Goal: Transaction & Acquisition: Purchase product/service

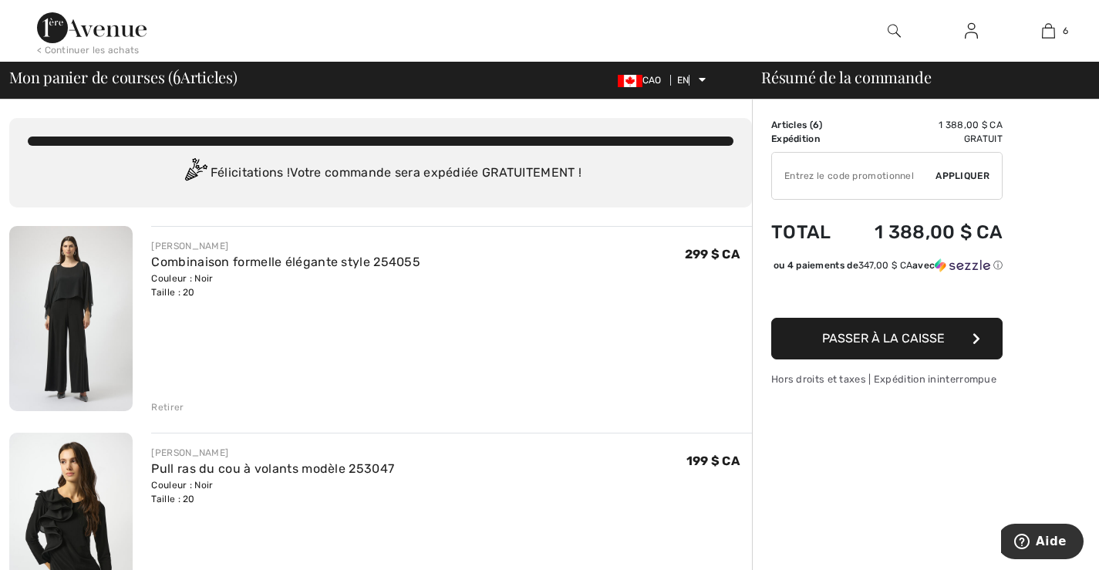
click at [80, 291] on img at bounding box center [70, 318] width 123 height 185
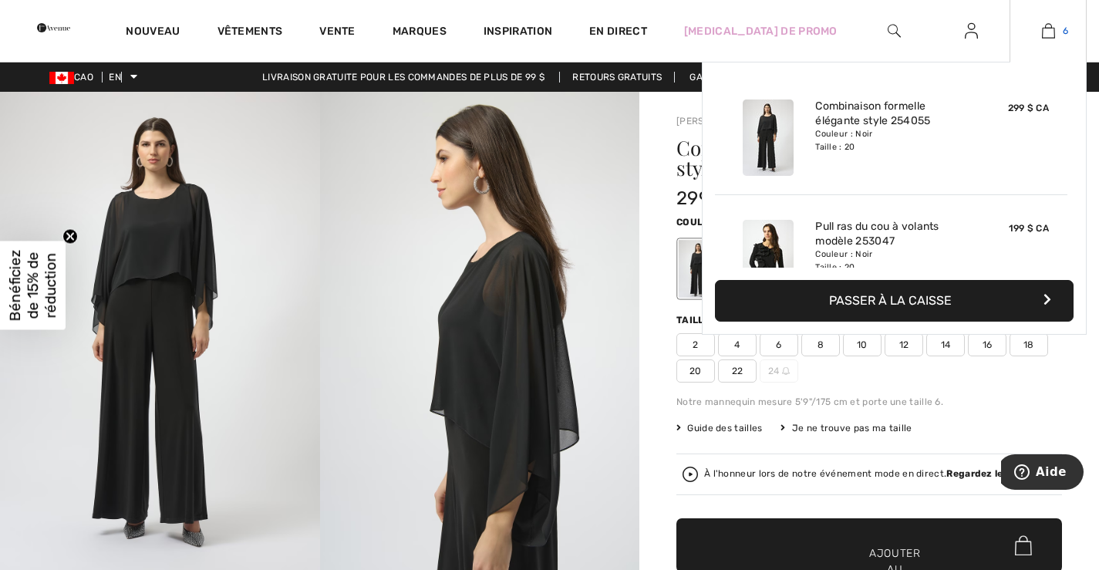
click at [1046, 30] on img at bounding box center [1048, 31] width 13 height 19
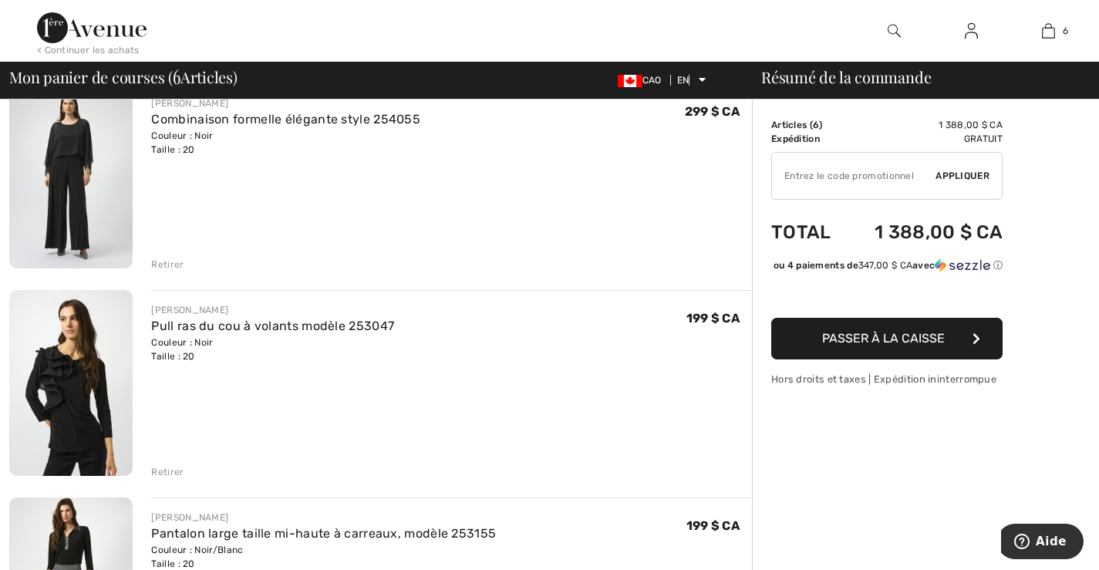
scroll to position [231, 0]
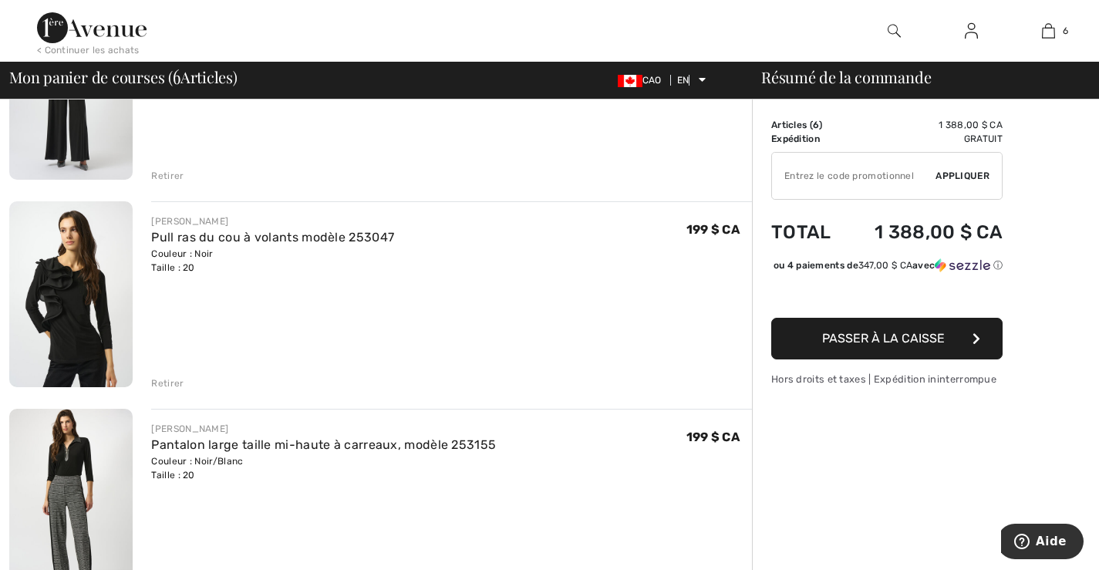
click at [178, 379] on font "Retirer" at bounding box center [167, 383] width 32 height 11
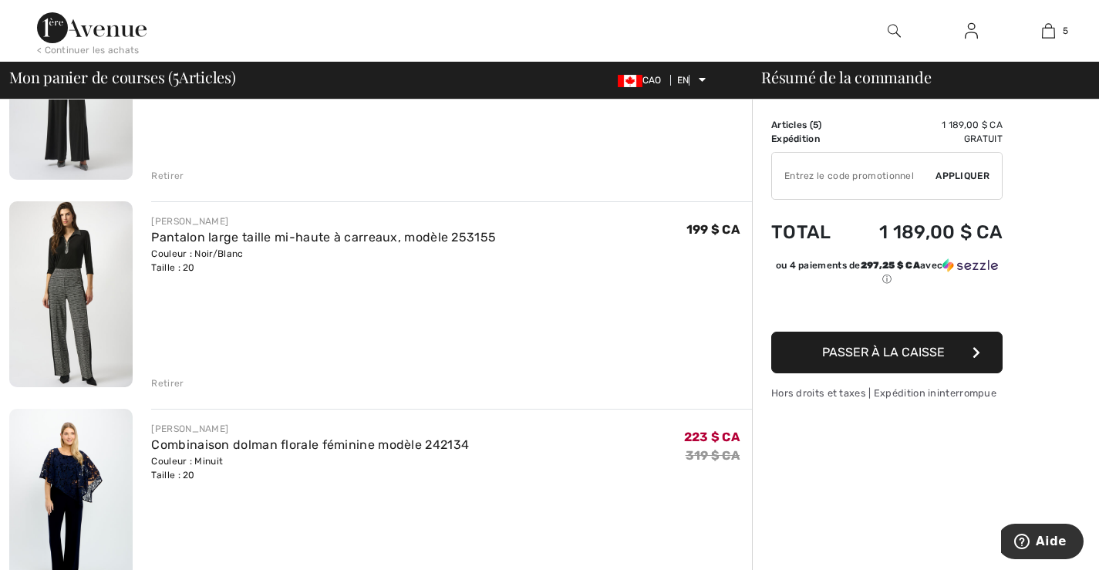
click at [168, 380] on font "Retirer" at bounding box center [167, 383] width 32 height 11
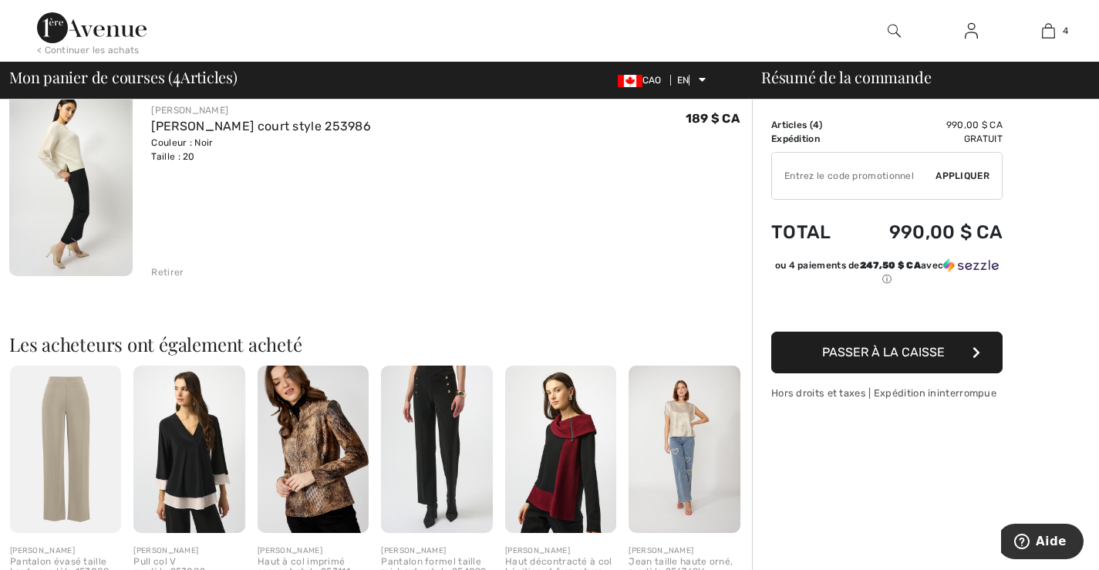
scroll to position [771, 0]
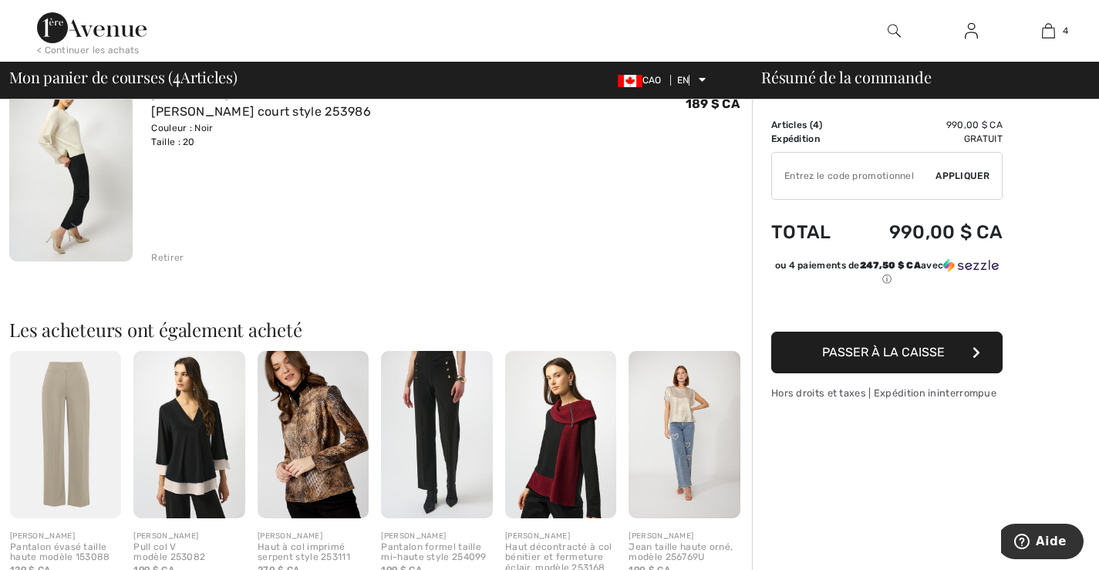
click at [313, 406] on img at bounding box center [313, 434] width 111 height 167
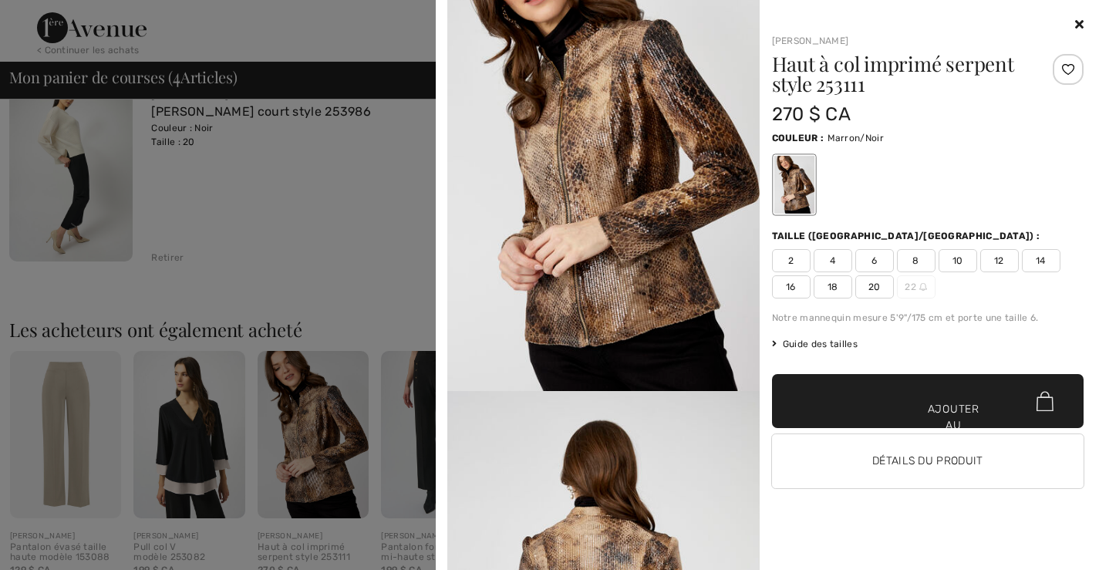
scroll to position [0, 0]
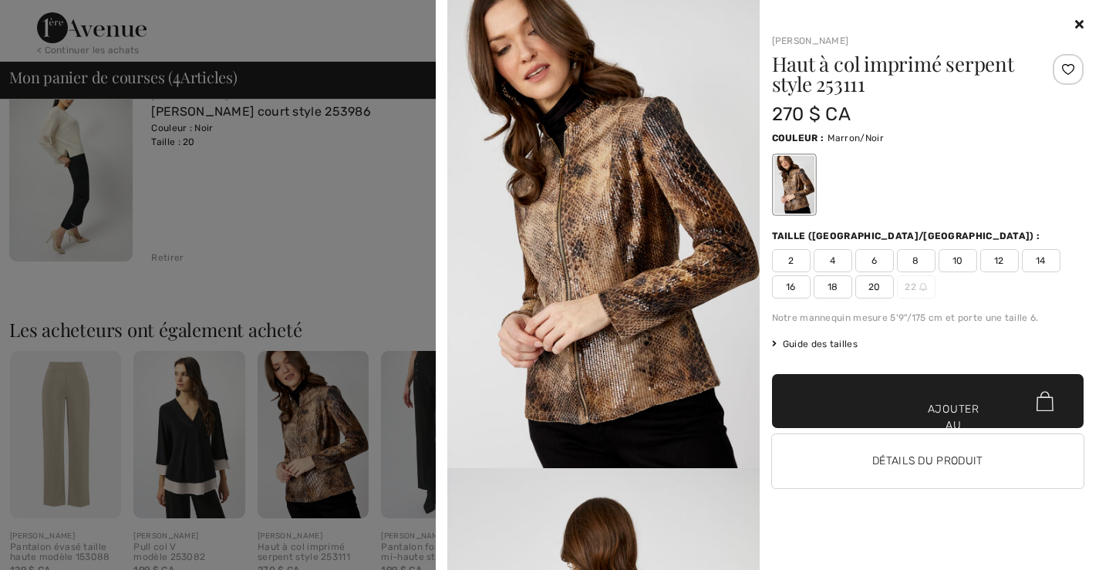
click at [1076, 15] on div at bounding box center [928, 24] width 312 height 19
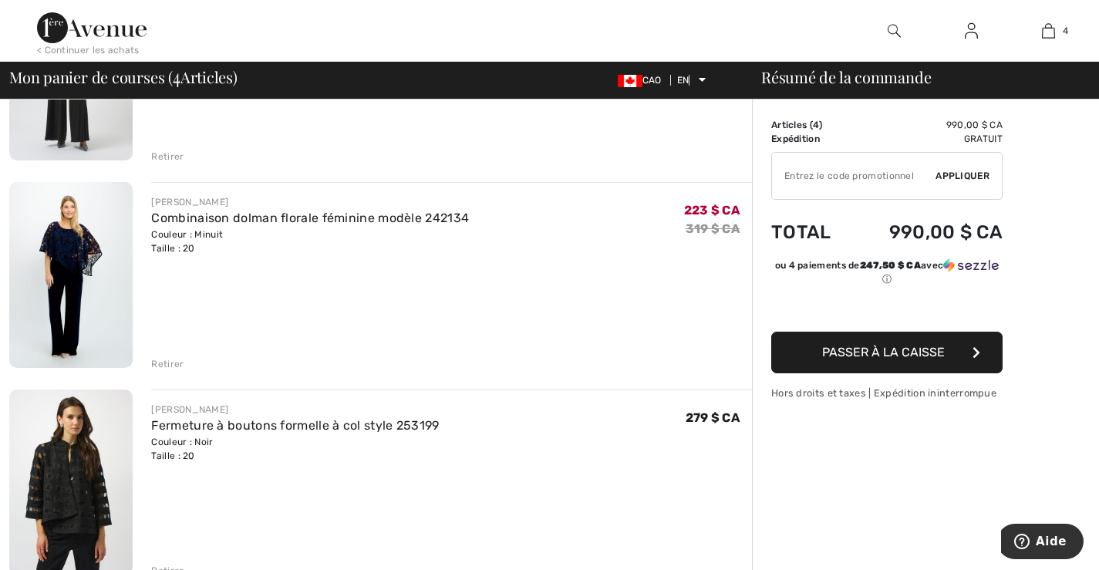
scroll to position [231, 0]
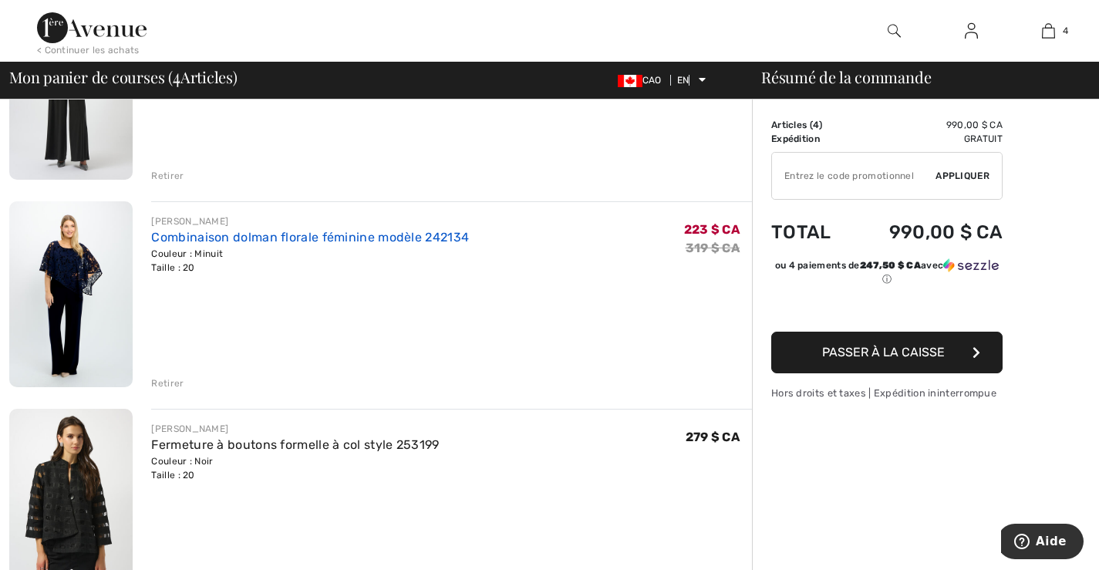
click at [267, 233] on font "Combinaison dolman florale féminine modèle 242134" at bounding box center [310, 237] width 318 height 15
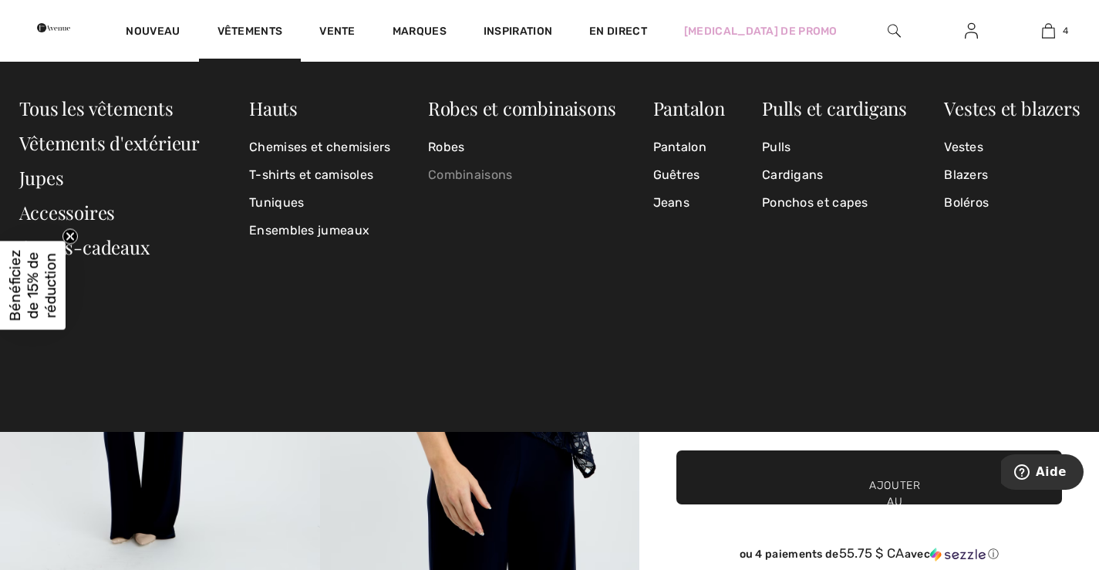
click at [463, 173] on font "Combinaisons" at bounding box center [470, 174] width 85 height 15
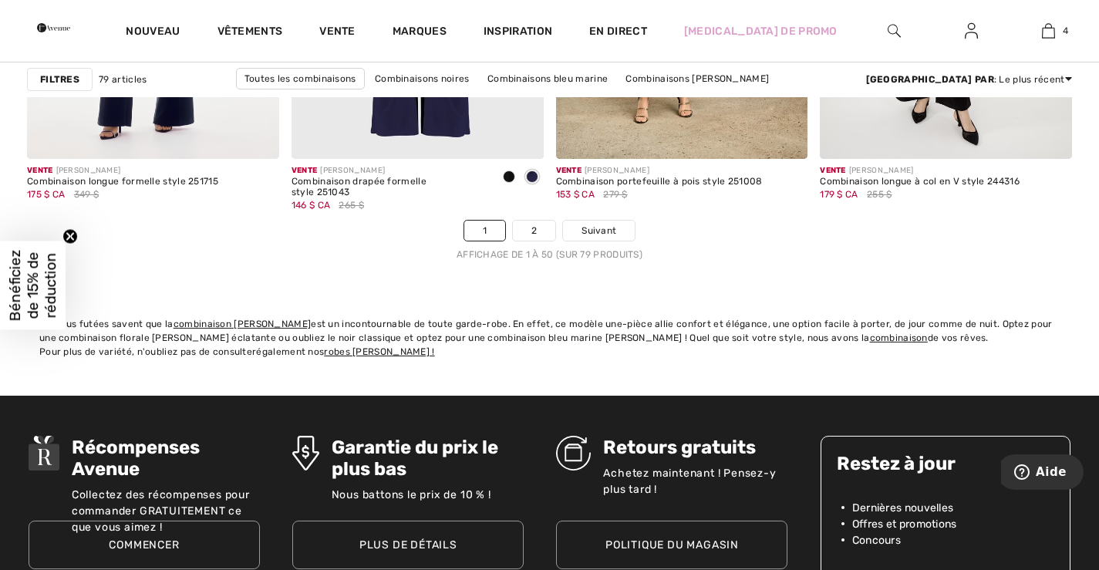
scroll to position [6862, 0]
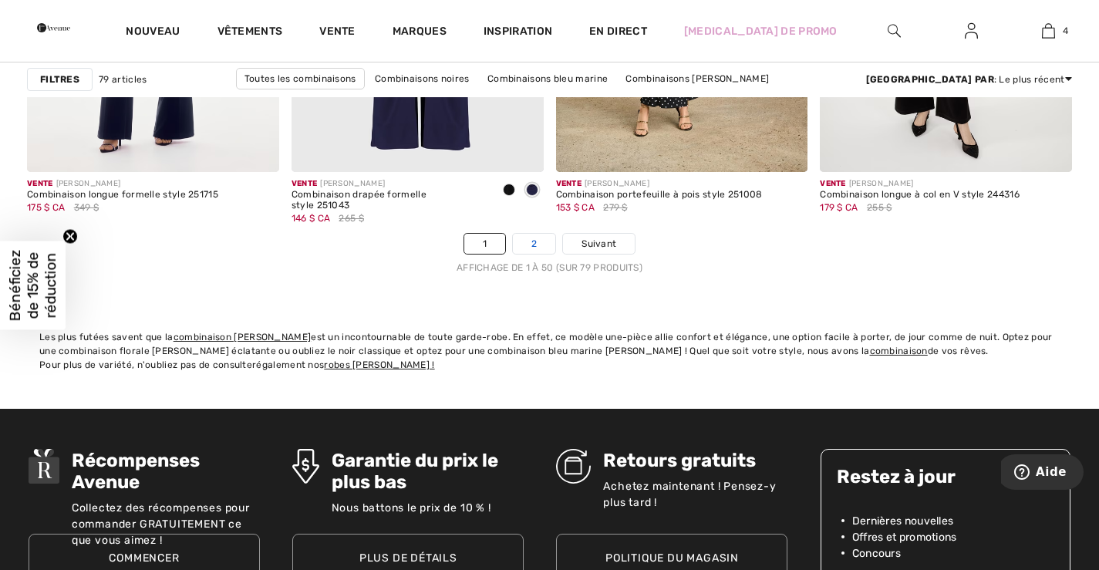
click at [525, 236] on link "2" at bounding box center [534, 244] width 42 height 20
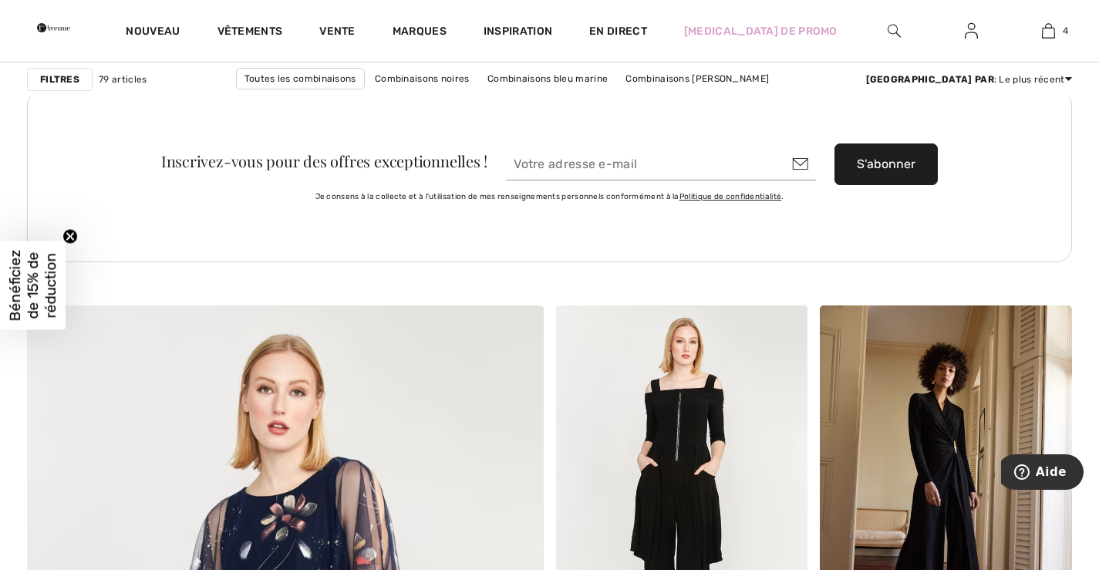
scroll to position [3701, 0]
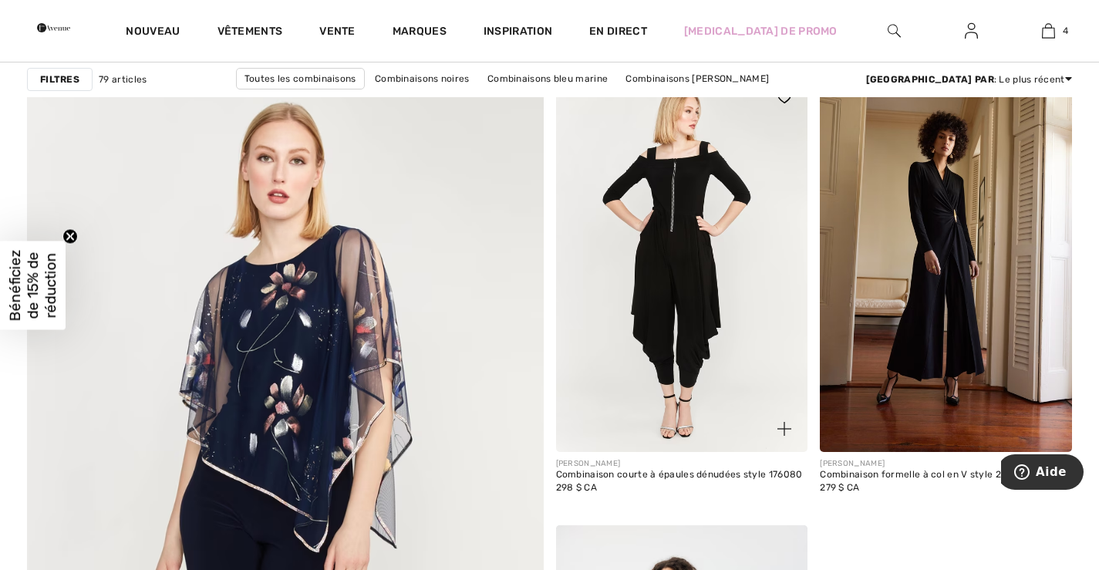
click at [673, 240] on img at bounding box center [682, 263] width 252 height 378
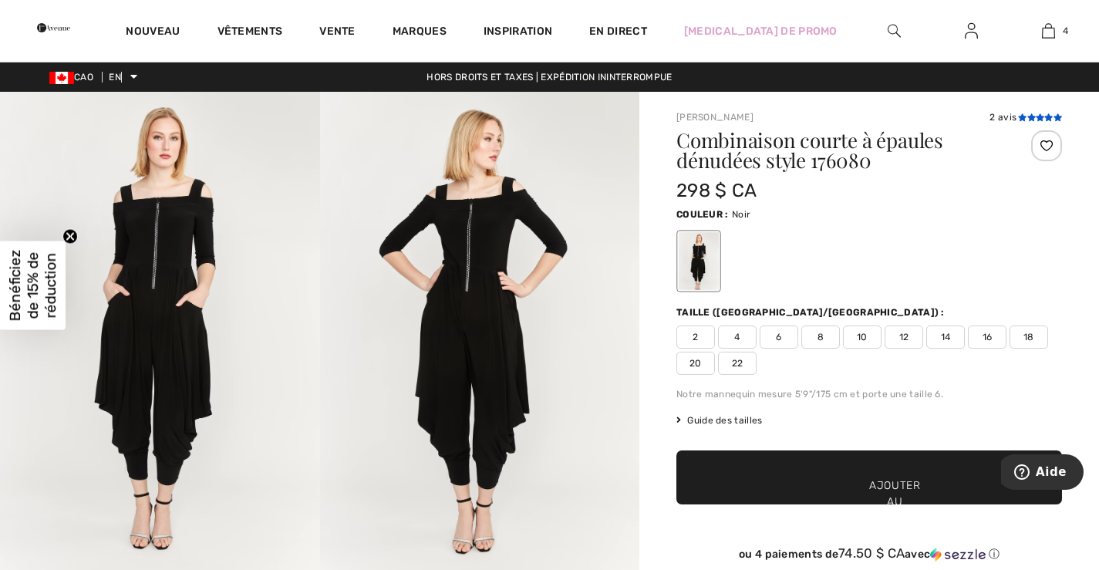
click at [1030, 115] on icon at bounding box center [1031, 117] width 8 height 8
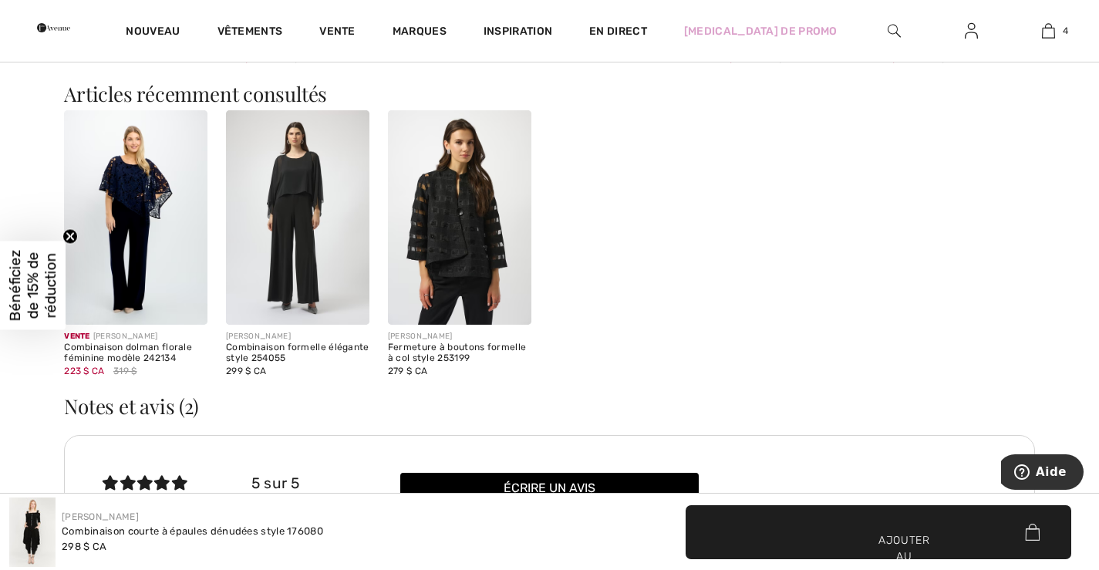
scroll to position [1796, 0]
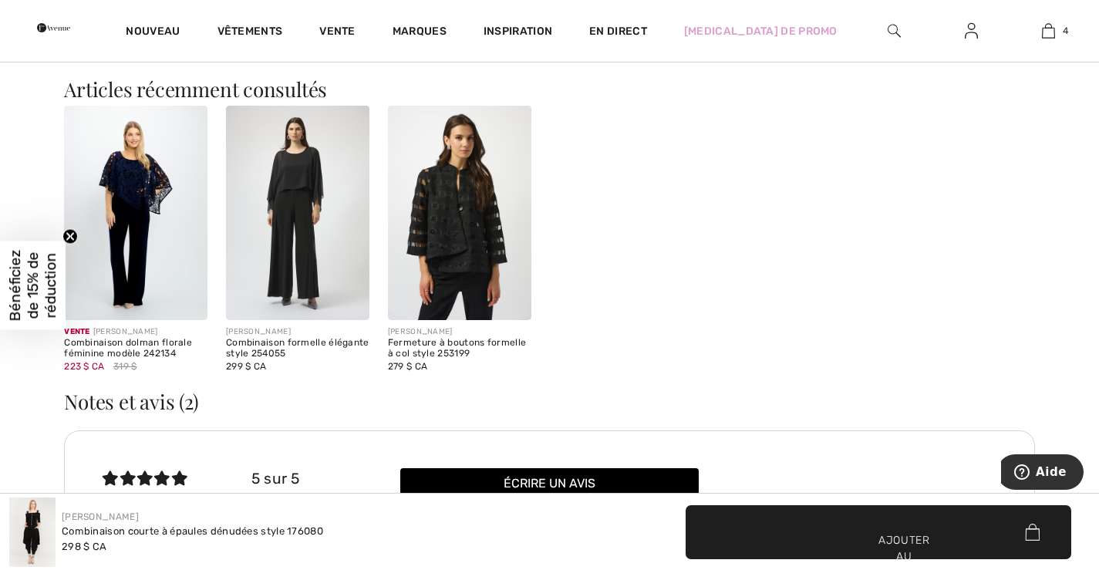
click at [441, 244] on img at bounding box center [459, 213] width 143 height 215
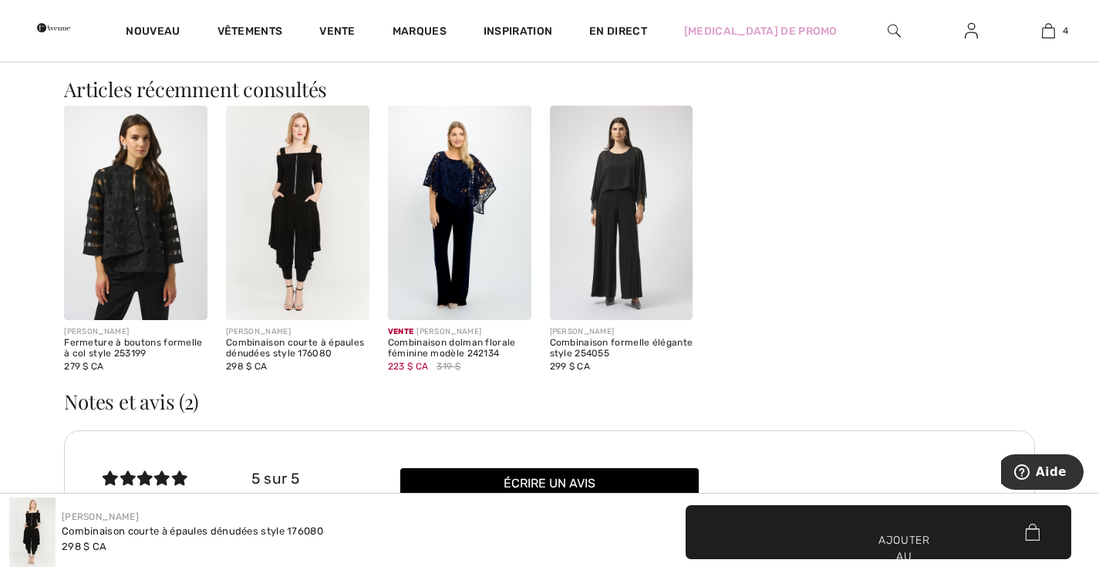
checkbox input "true"
click at [282, 191] on img at bounding box center [297, 213] width 143 height 215
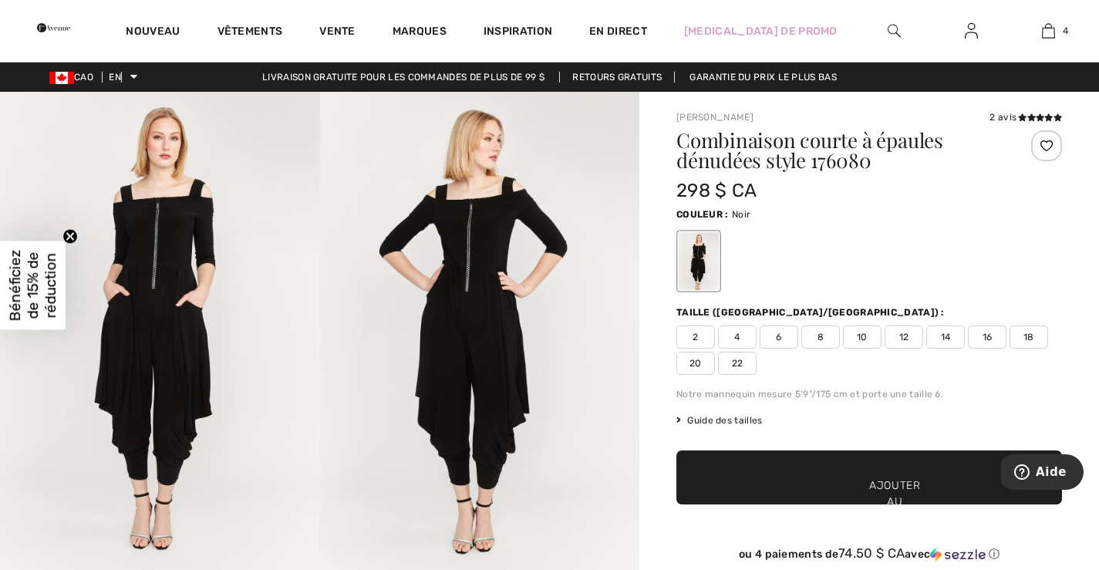
click at [207, 227] on img at bounding box center [160, 331] width 320 height 479
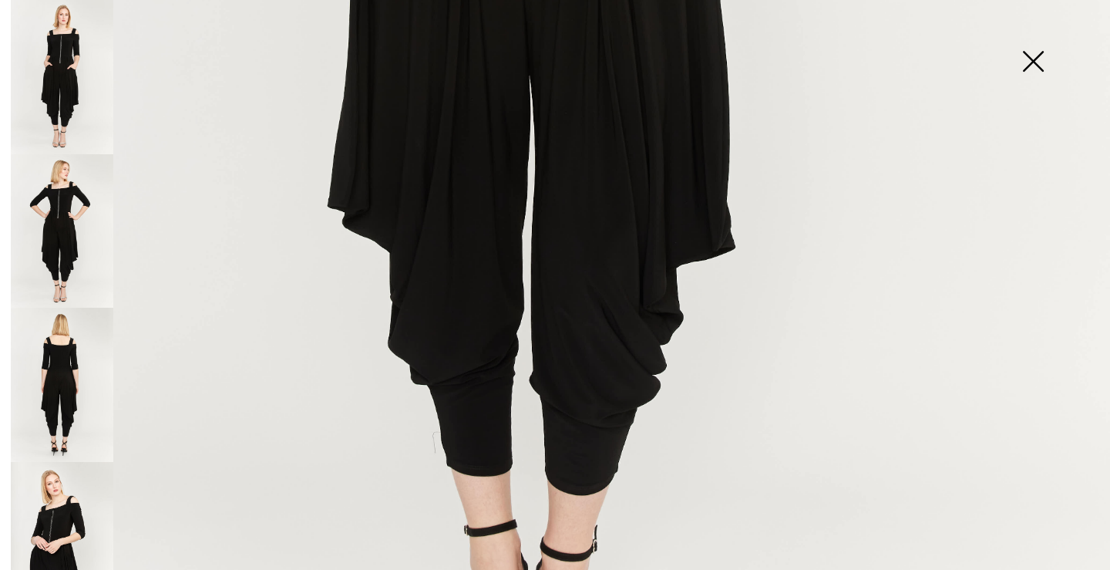
scroll to position [848, 0]
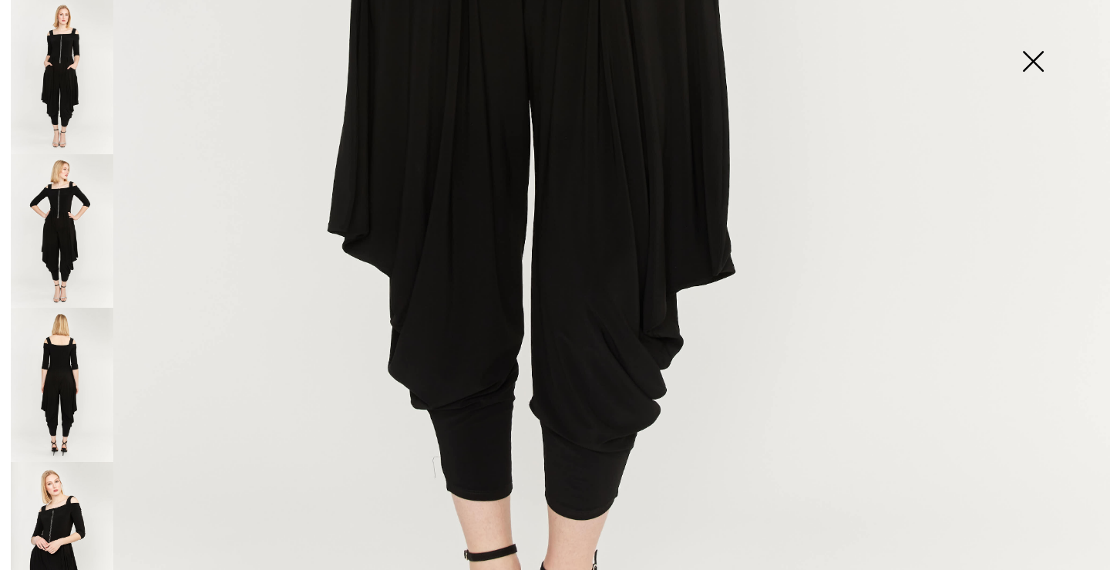
click at [70, 217] on img at bounding box center [62, 231] width 103 height 154
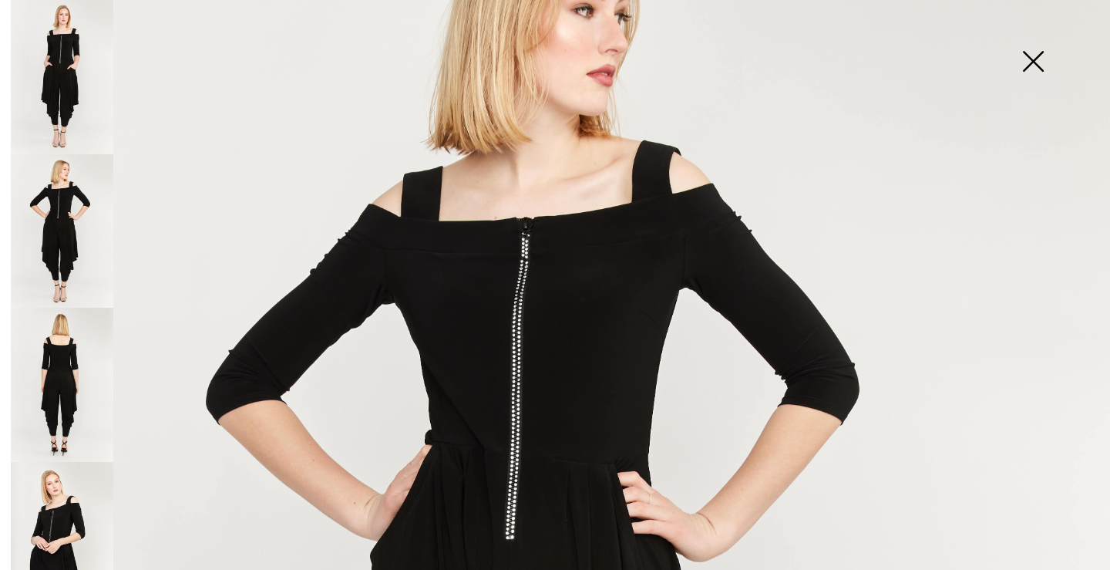
scroll to position [77, 0]
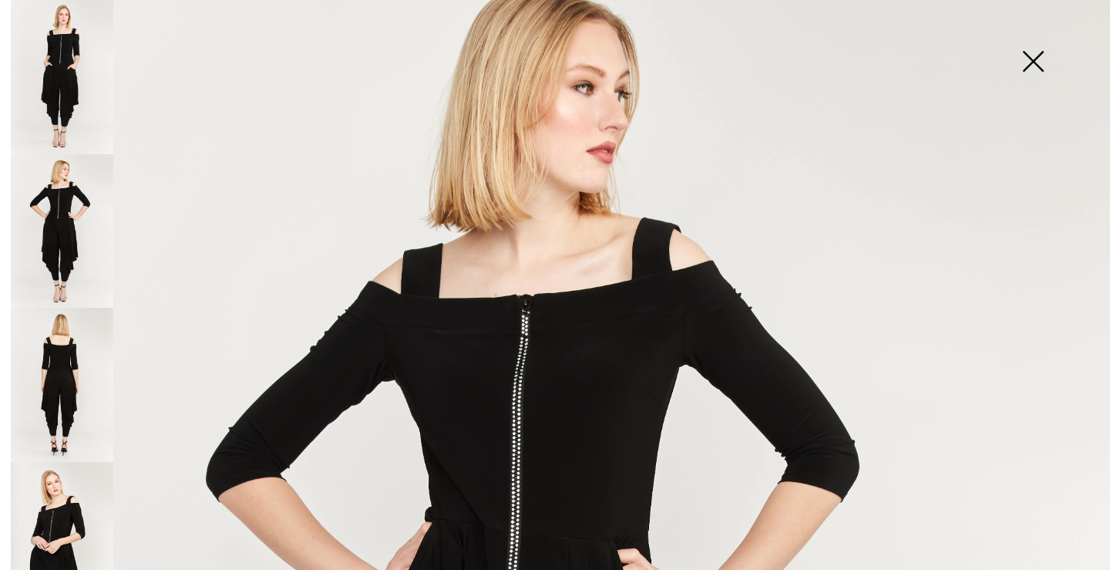
click at [62, 505] on img at bounding box center [62, 539] width 103 height 154
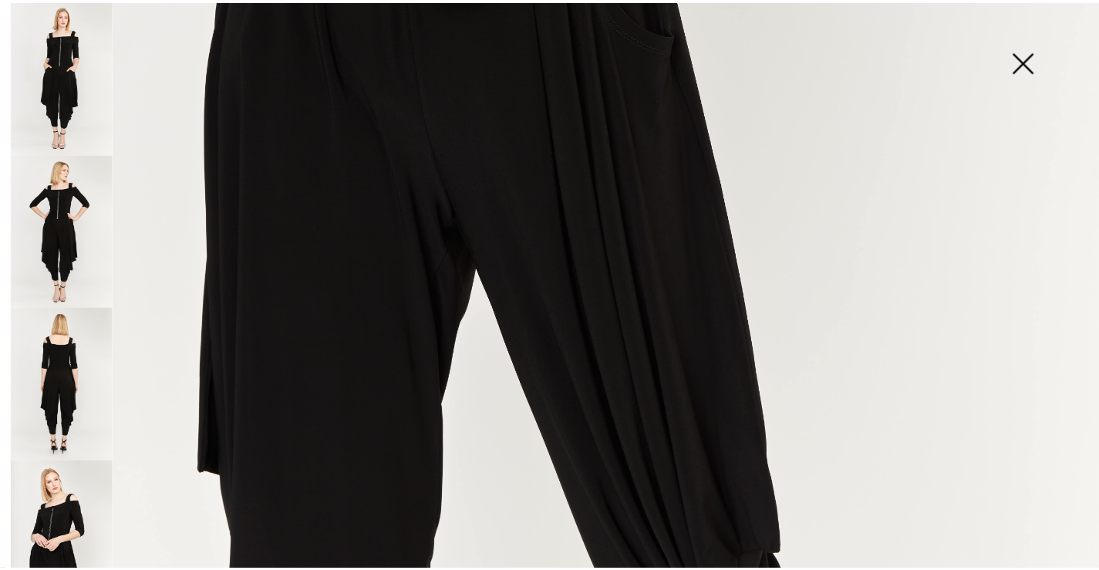
scroll to position [1078, 0]
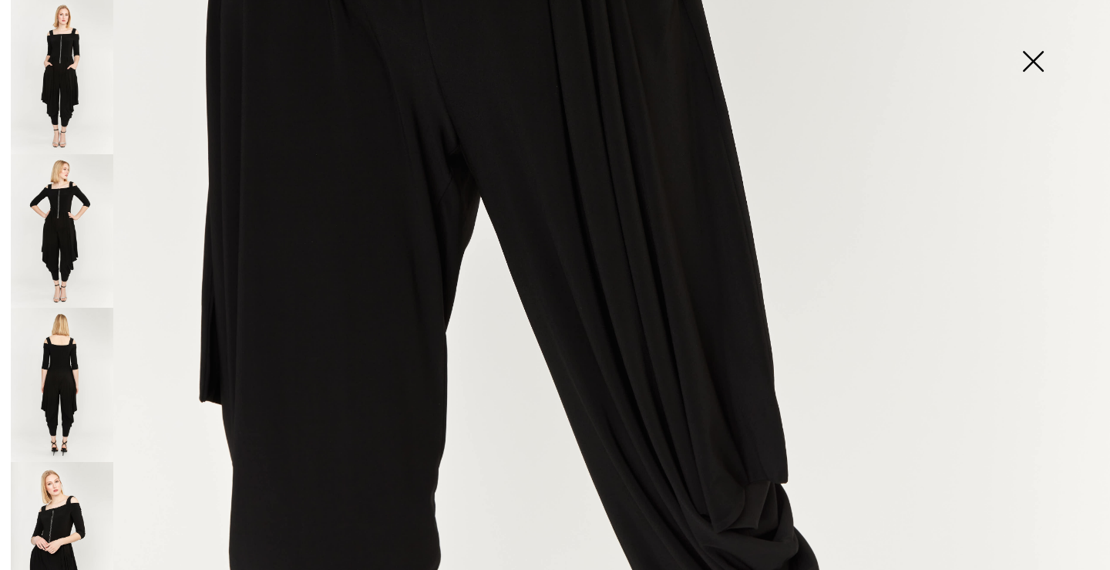
click at [1039, 61] on img at bounding box center [1033, 62] width 77 height 79
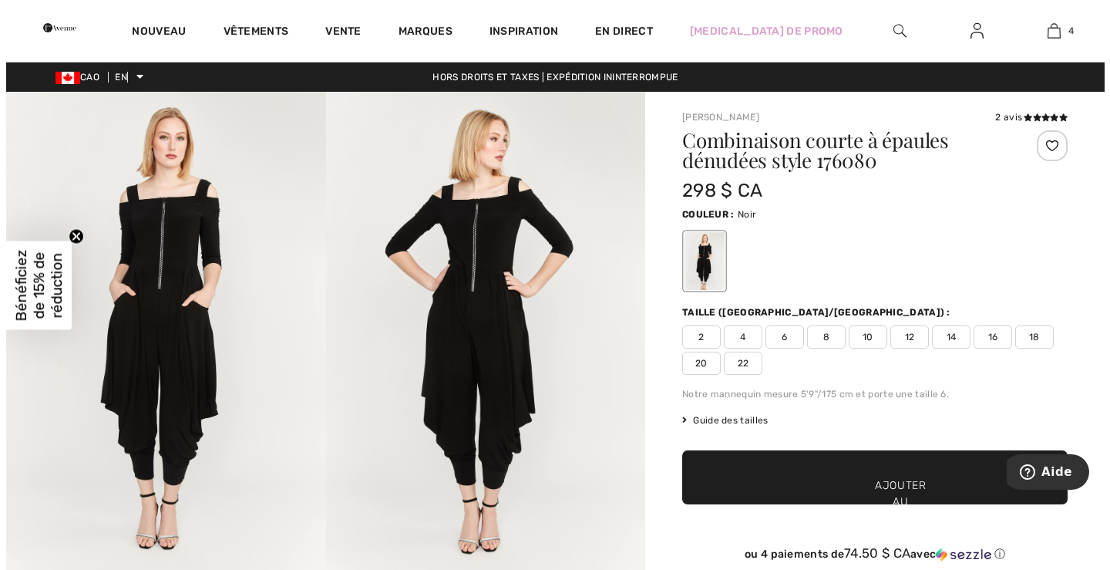
scroll to position [1060, 0]
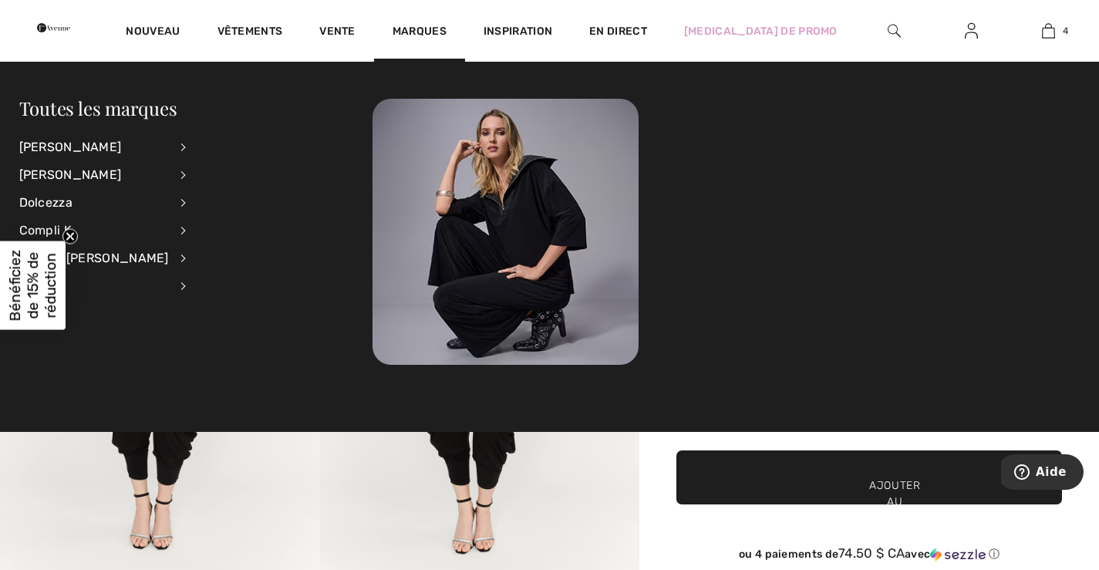
click at [898, 36] on img at bounding box center [893, 31] width 13 height 19
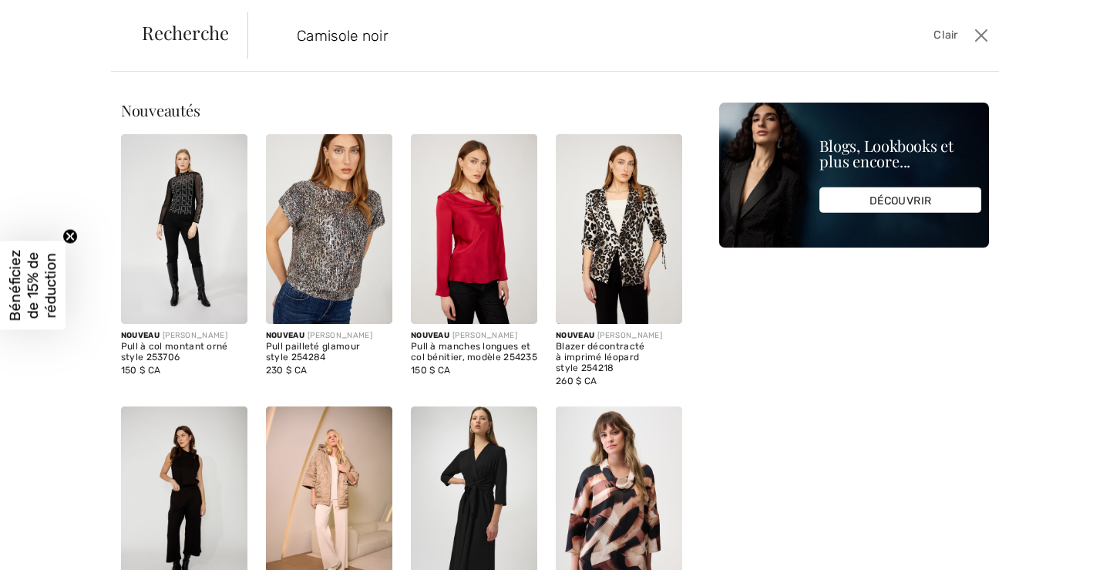
type input "Camisole noir"
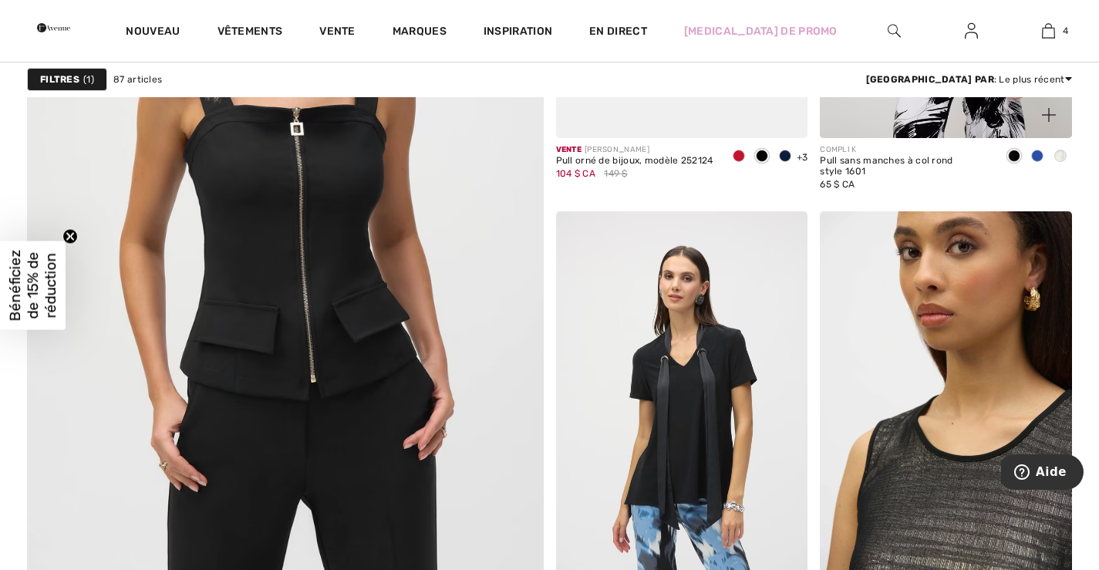
scroll to position [4087, 0]
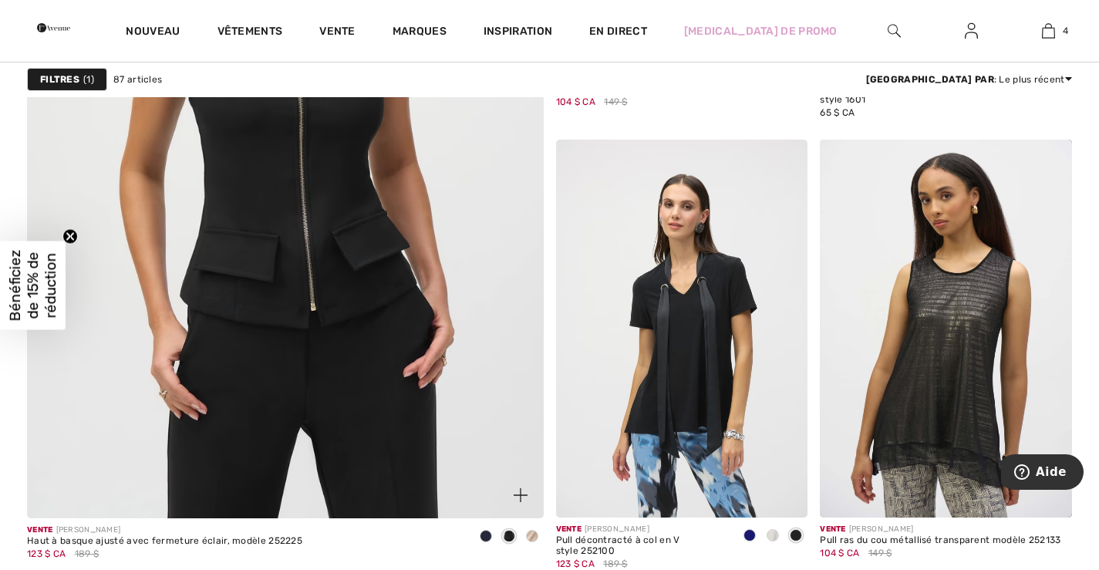
click at [343, 196] on img at bounding box center [284, 152] width 619 height 929
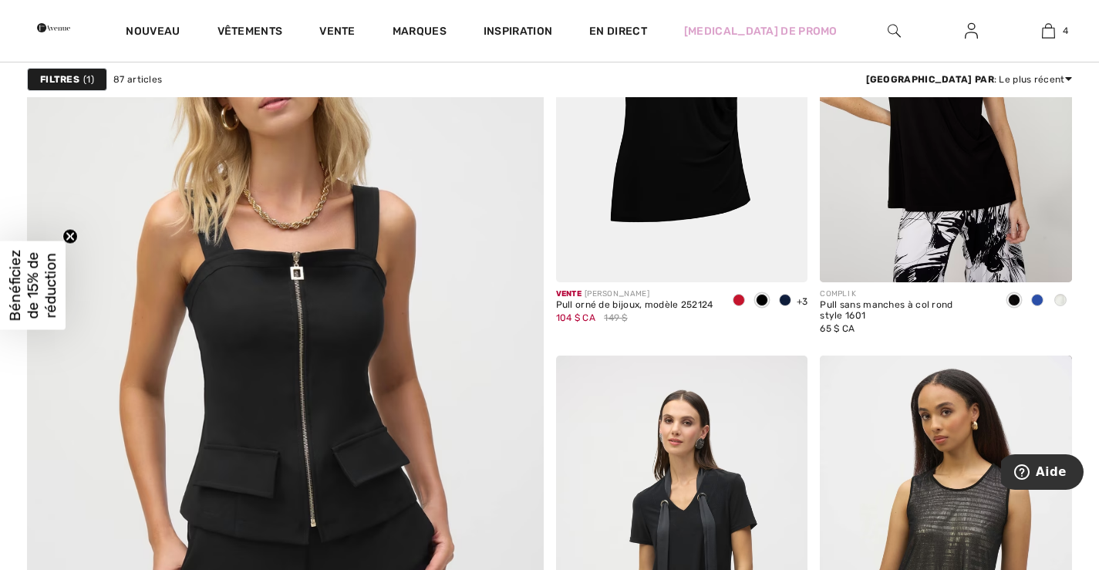
scroll to position [3624, 0]
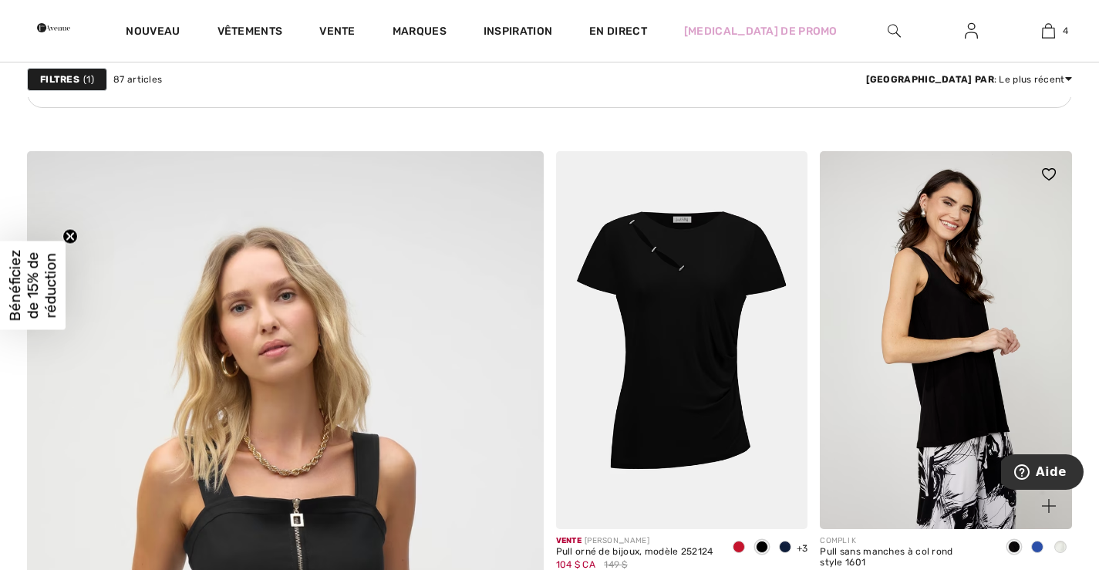
click at [953, 327] on img at bounding box center [946, 340] width 252 height 378
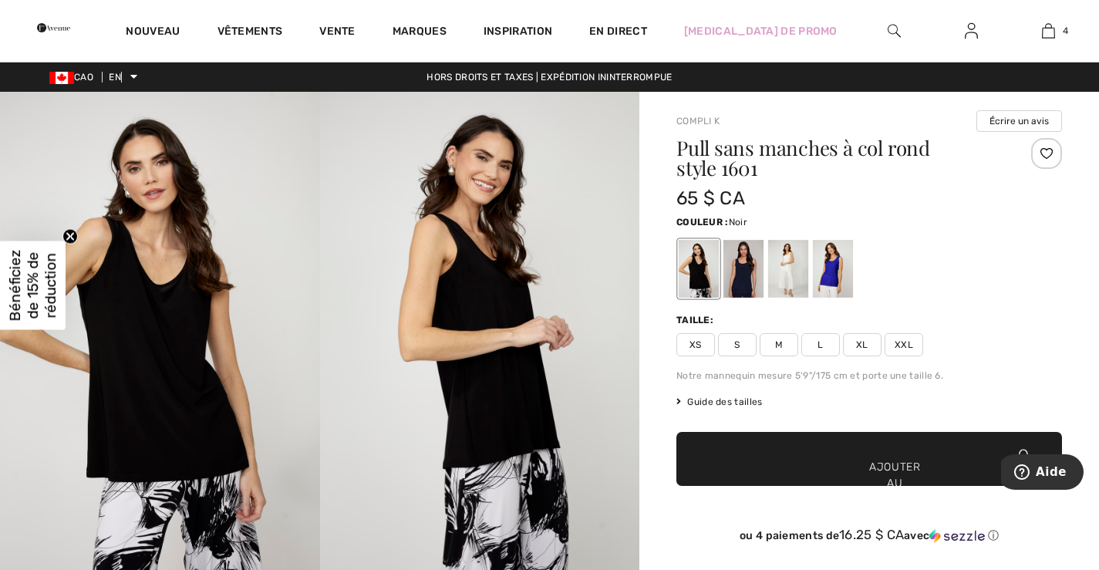
click at [699, 397] on font "Guide des tailles" at bounding box center [724, 401] width 75 height 11
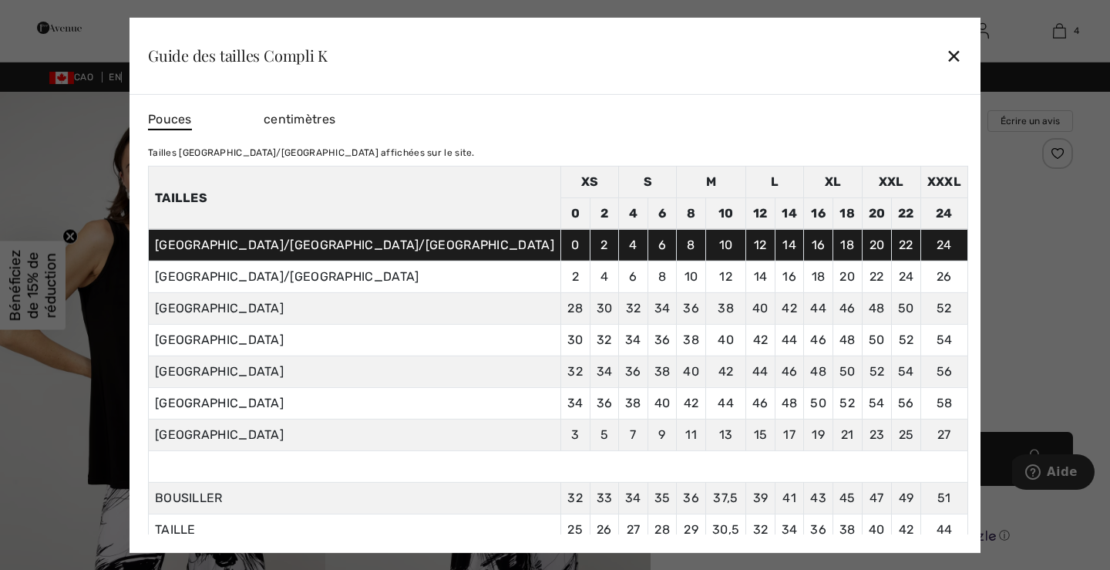
click at [946, 46] on font "✕" at bounding box center [954, 56] width 16 height 22
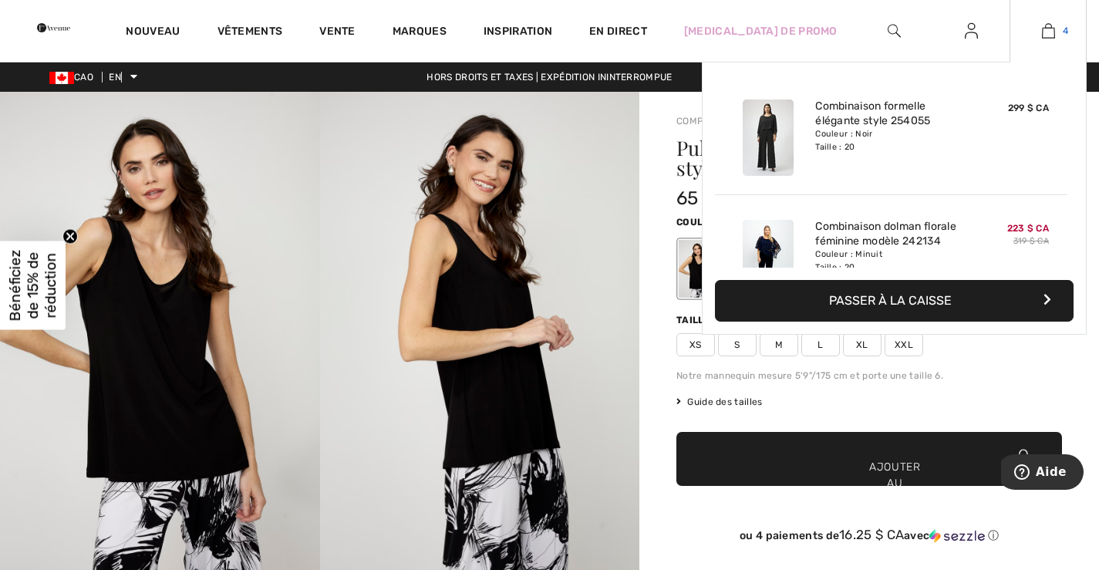
click at [1042, 28] on img at bounding box center [1048, 31] width 13 height 19
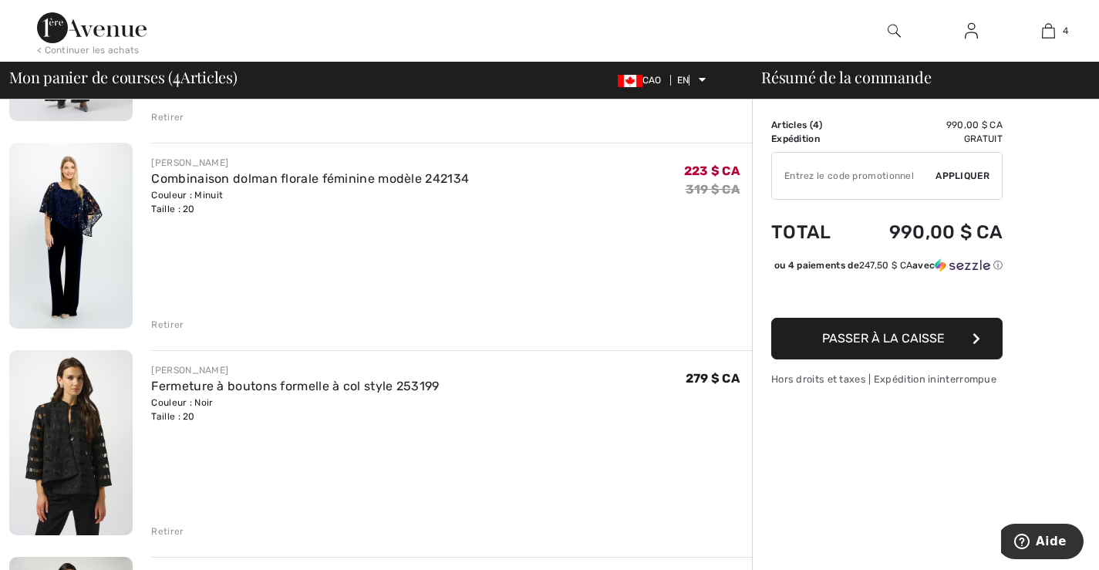
scroll to position [308, 0]
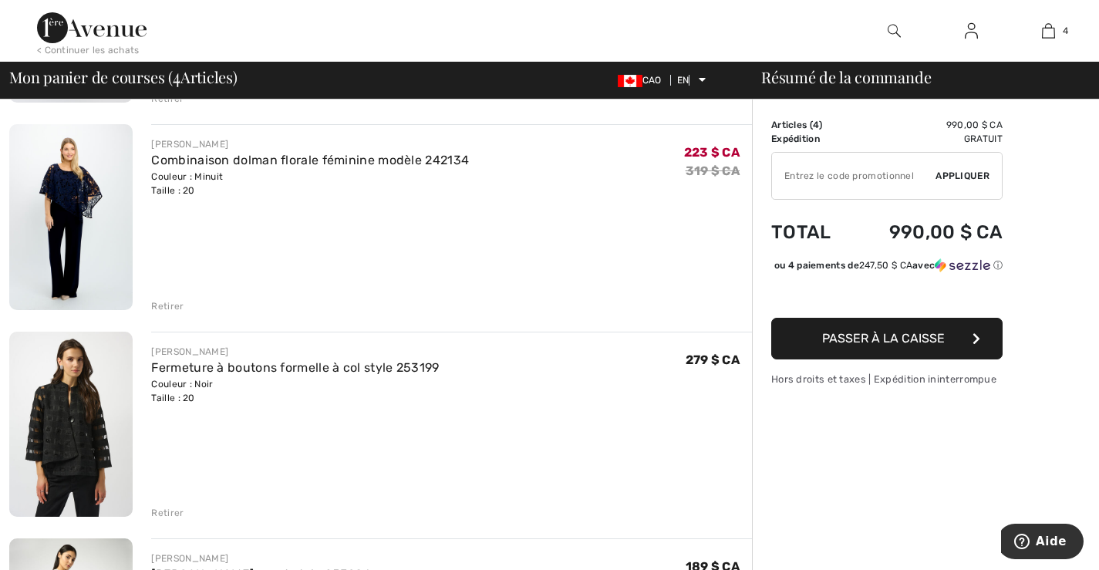
click at [164, 307] on font "Retirer" at bounding box center [167, 306] width 32 height 11
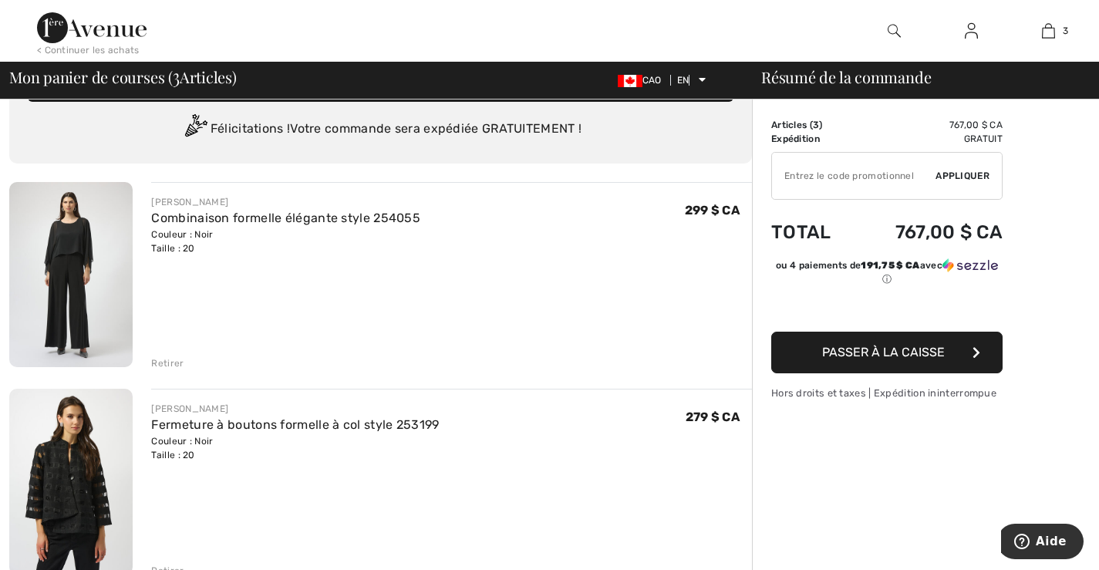
scroll to position [0, 0]
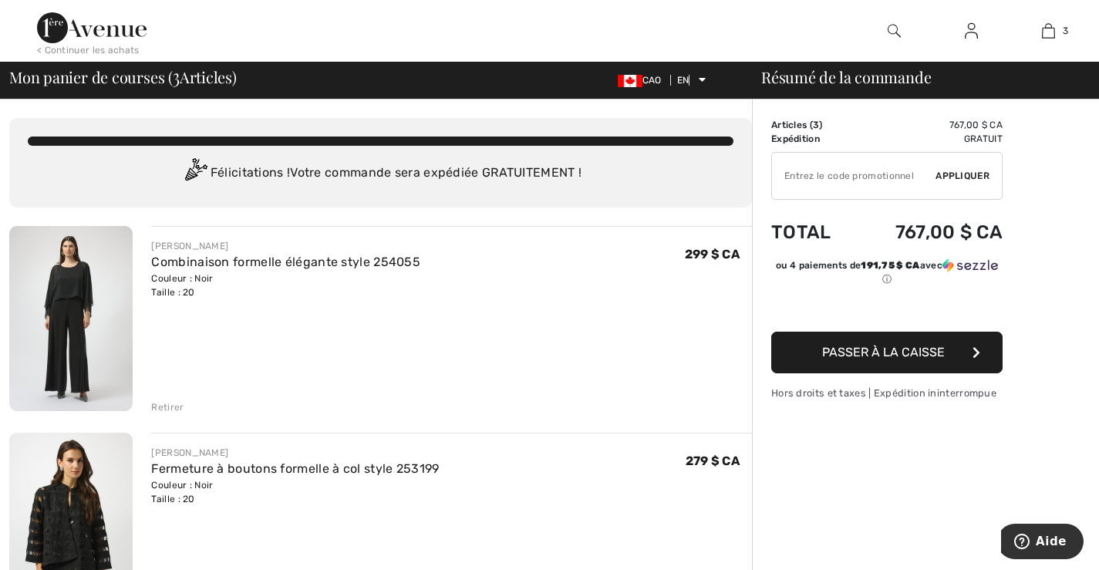
click at [163, 409] on font "Retirer" at bounding box center [167, 407] width 32 height 11
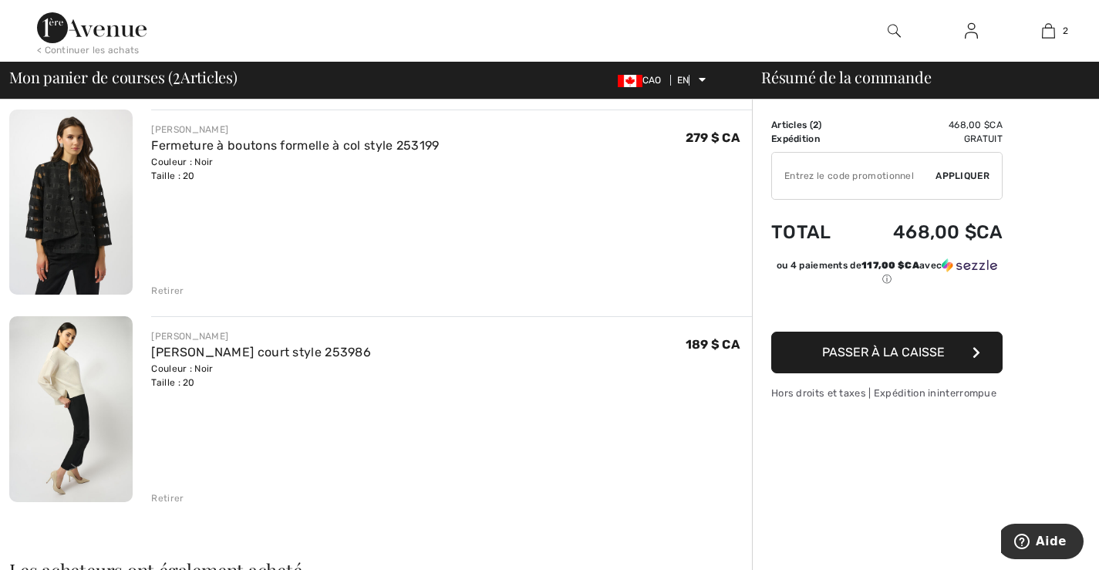
scroll to position [154, 0]
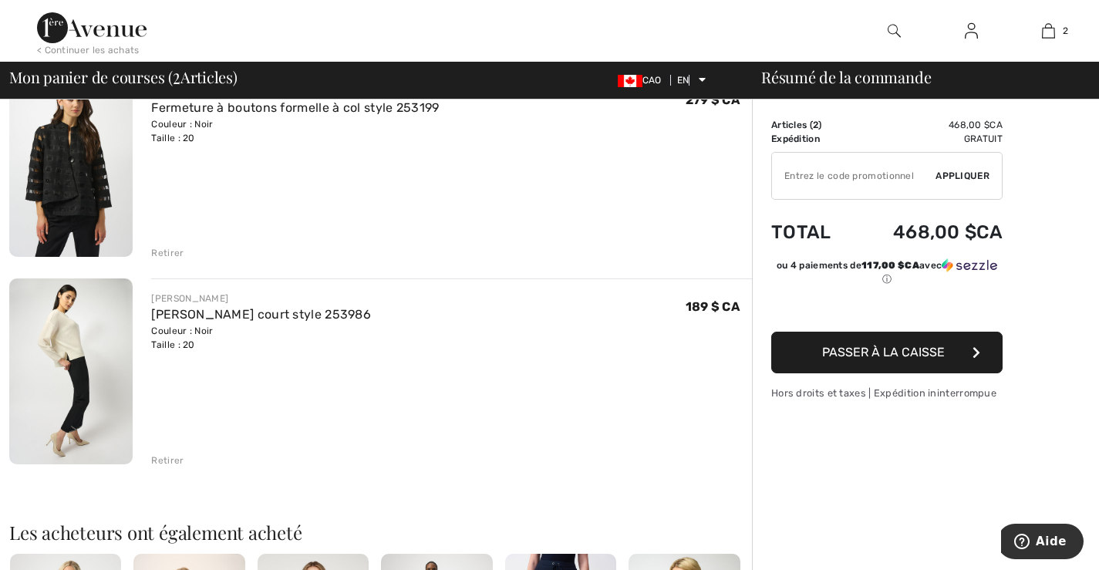
click at [64, 217] on img at bounding box center [70, 164] width 123 height 185
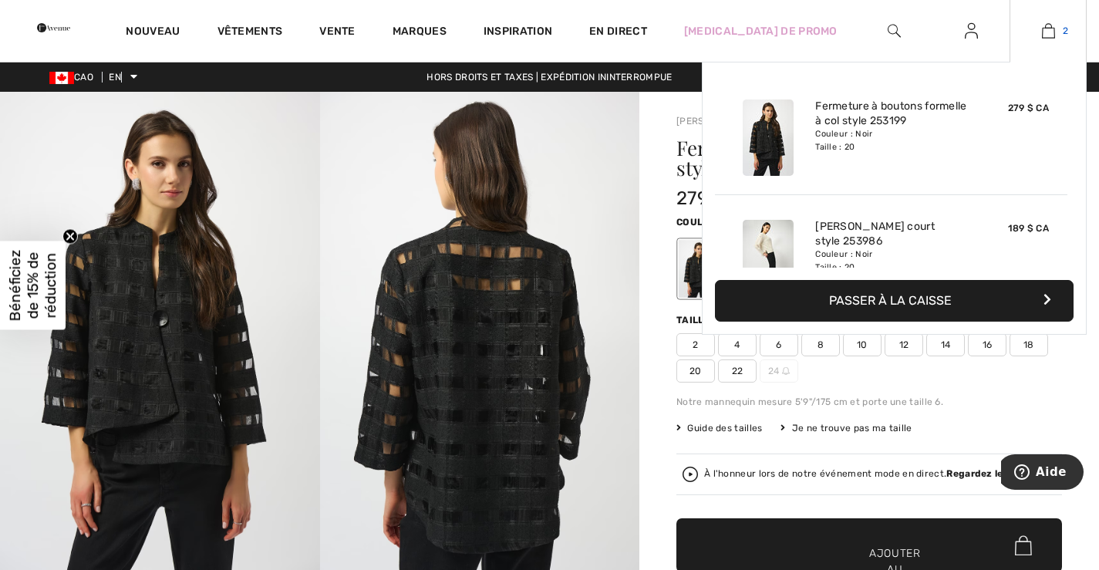
click at [1050, 26] on img at bounding box center [1048, 31] width 13 height 19
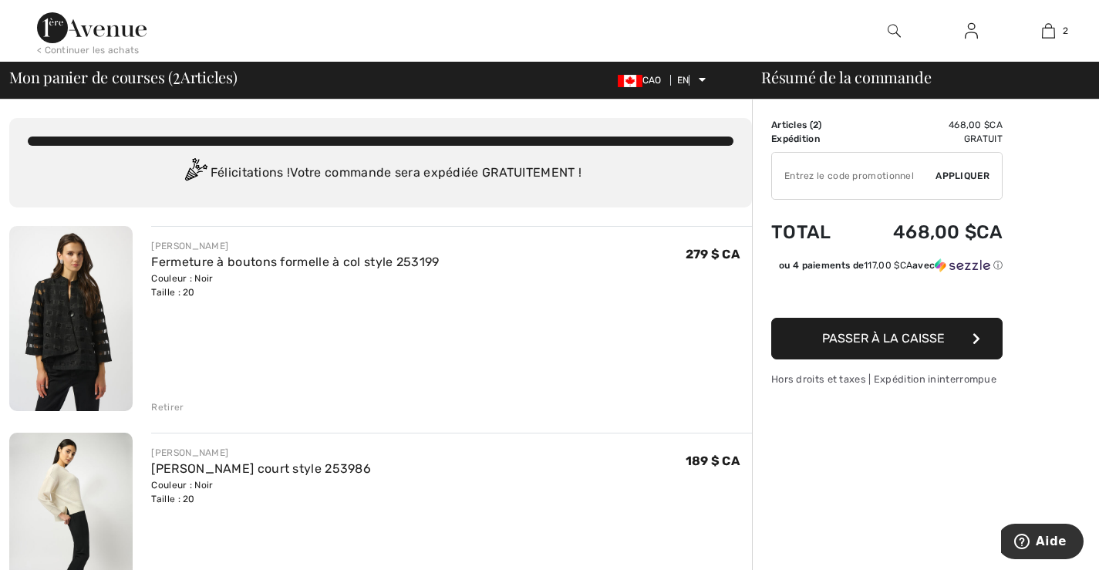
click at [884, 339] on font "Passer à la caisse" at bounding box center [883, 338] width 123 height 15
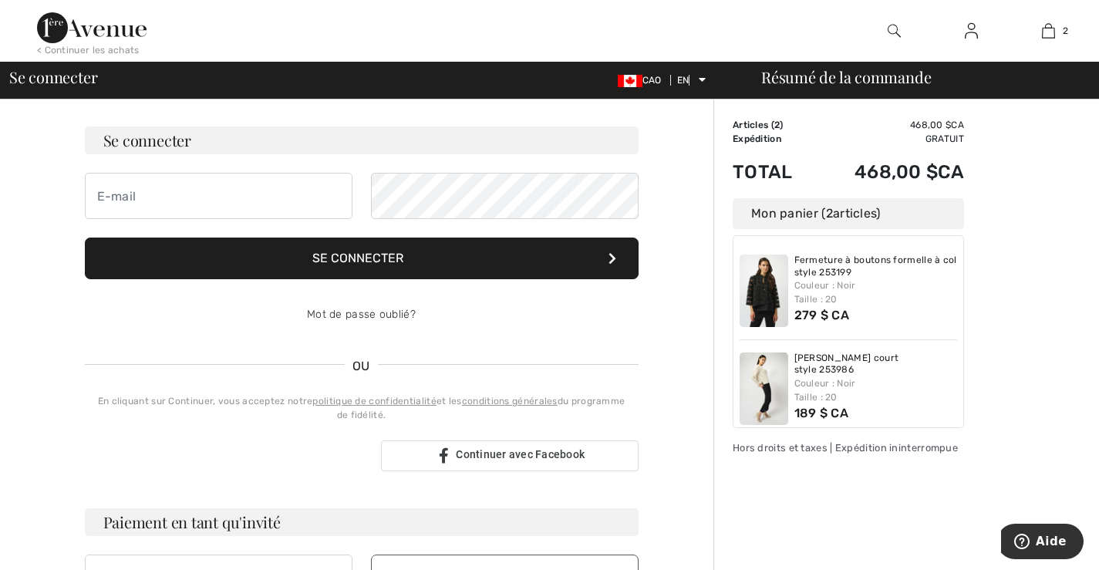
scroll to position [231, 0]
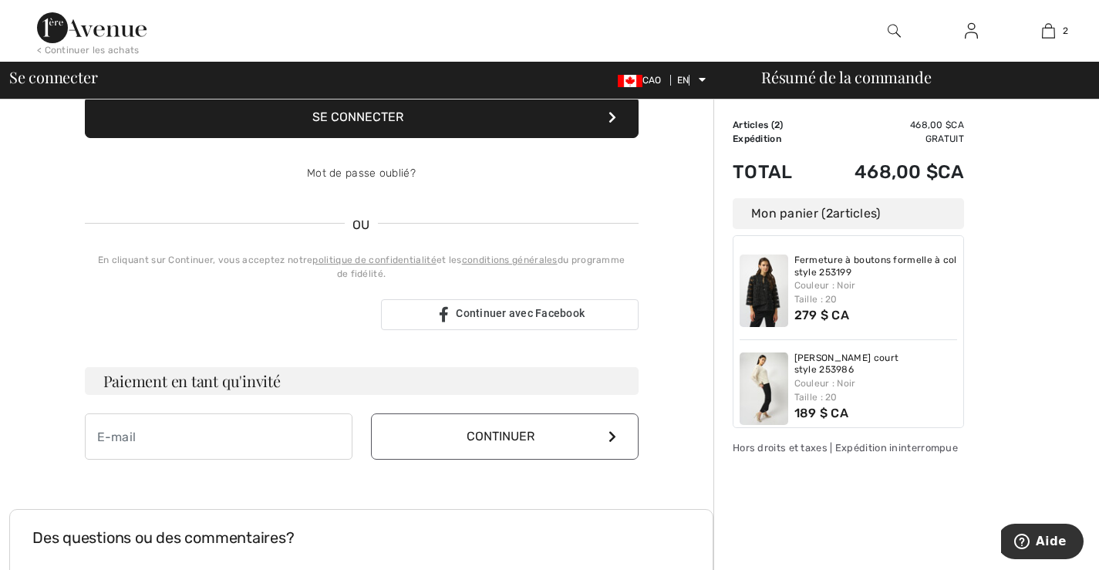
click at [465, 438] on button "Continuer" at bounding box center [505, 436] width 268 height 46
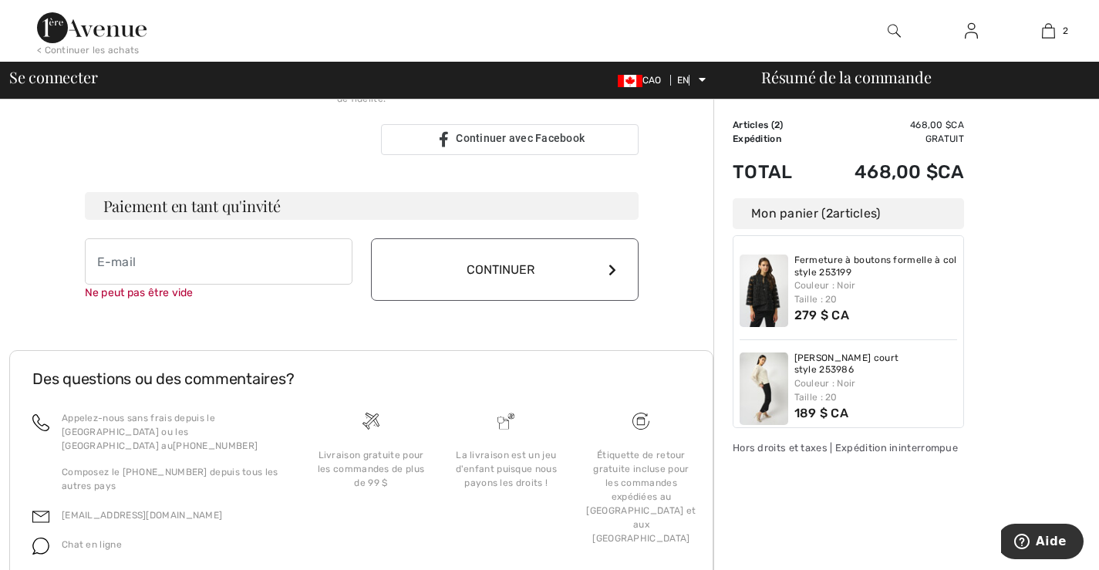
scroll to position [457, 0]
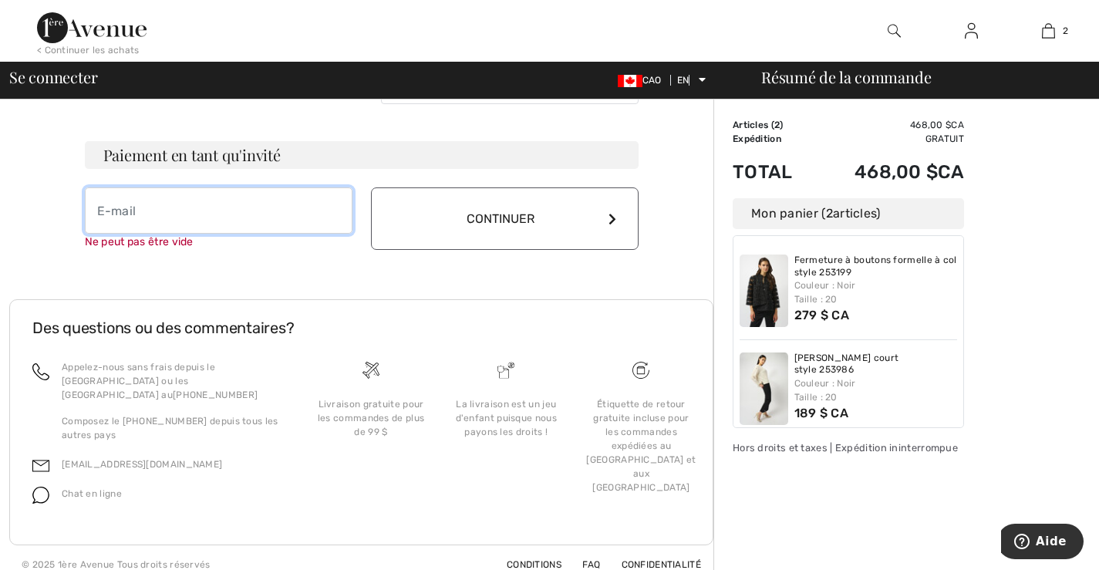
click at [151, 213] on input "email" at bounding box center [219, 210] width 268 height 46
type input "marylenepelletier@live.ca"
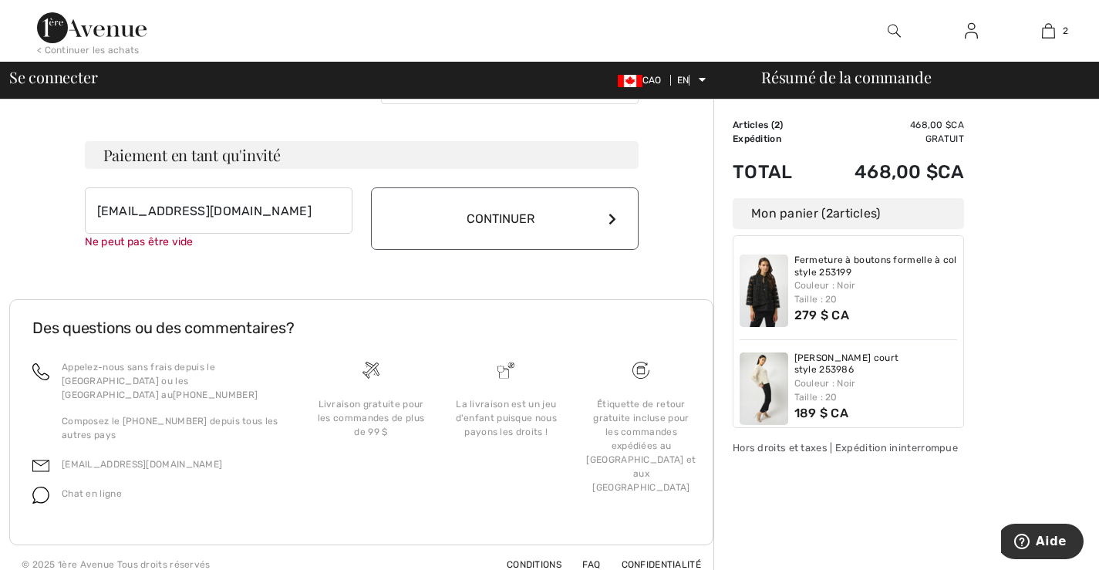
scroll to position [441, 0]
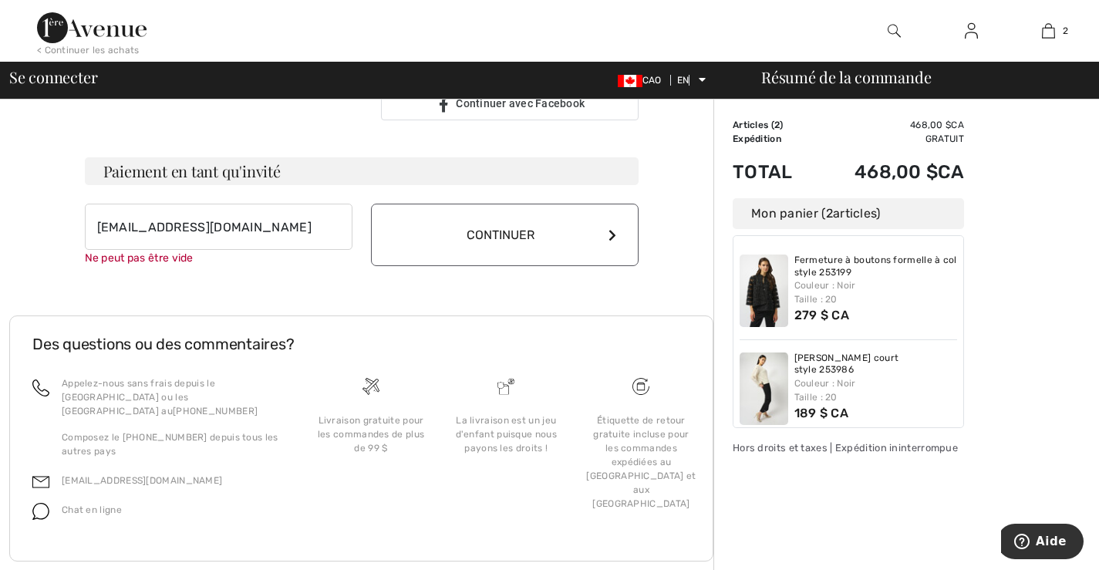
click at [490, 232] on button "Continuer" at bounding box center [505, 235] width 268 height 62
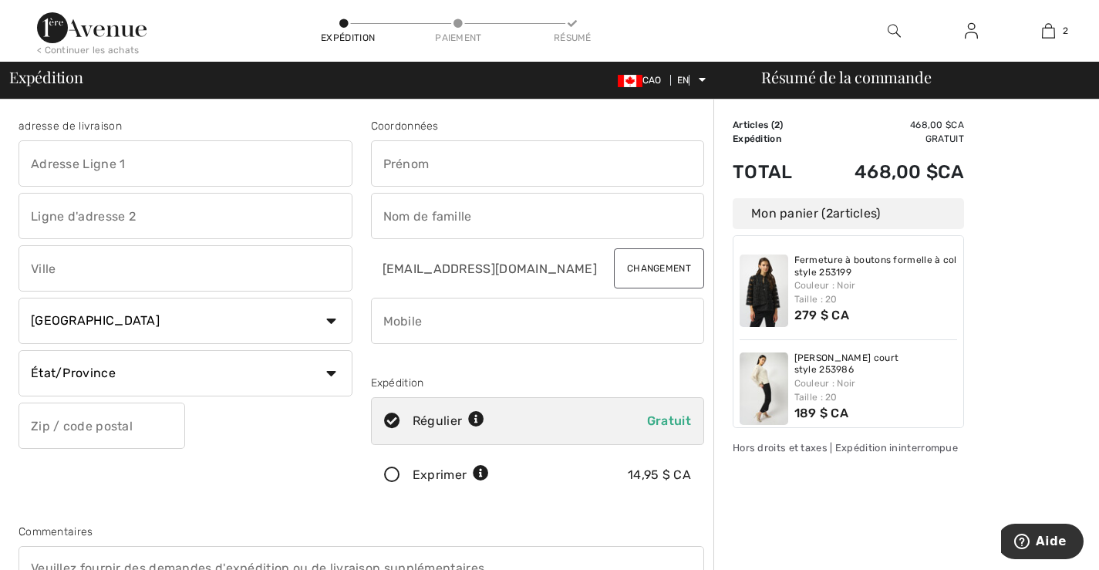
click at [148, 163] on input "text" at bounding box center [186, 163] width 334 height 46
type input "[STREET_ADDRESS]"
type input "Saint-Pacôme"
click at [72, 356] on select "État/Province [GEOGRAPHIC_DATA][PERSON_NAME][GEOGRAPHIC_DATA] [GEOGRAPHIC_DATA]…" at bounding box center [186, 373] width 334 height 46
select select "QC"
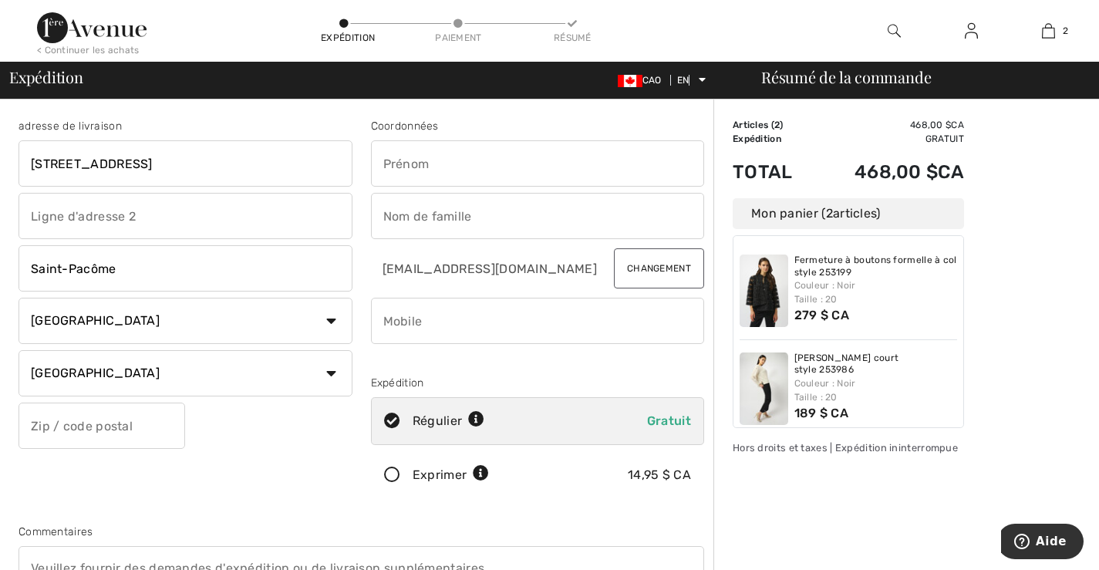
click at [19, 350] on select "État/Province [GEOGRAPHIC_DATA][PERSON_NAME][GEOGRAPHIC_DATA] [GEOGRAPHIC_DATA]…" at bounding box center [186, 373] width 334 height 46
click at [71, 415] on input "text" at bounding box center [102, 425] width 167 height 46
type input "G0L3X0"
click at [466, 162] on input "text" at bounding box center [538, 163] width 334 height 46
type input "[PERSON_NAME]"
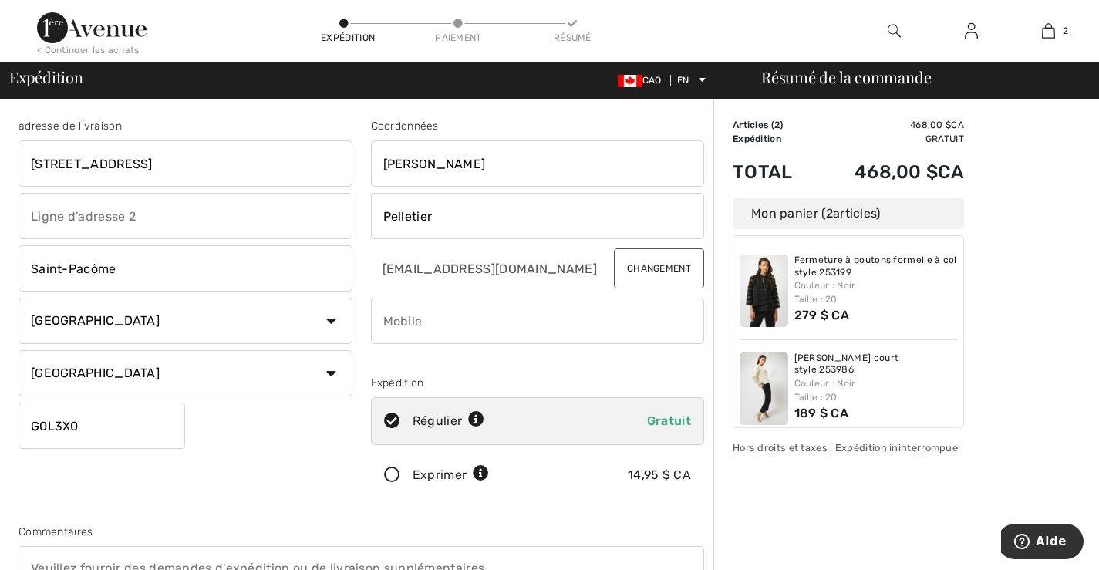
type input "Pelletier"
click at [463, 314] on input "phone" at bounding box center [538, 321] width 334 height 46
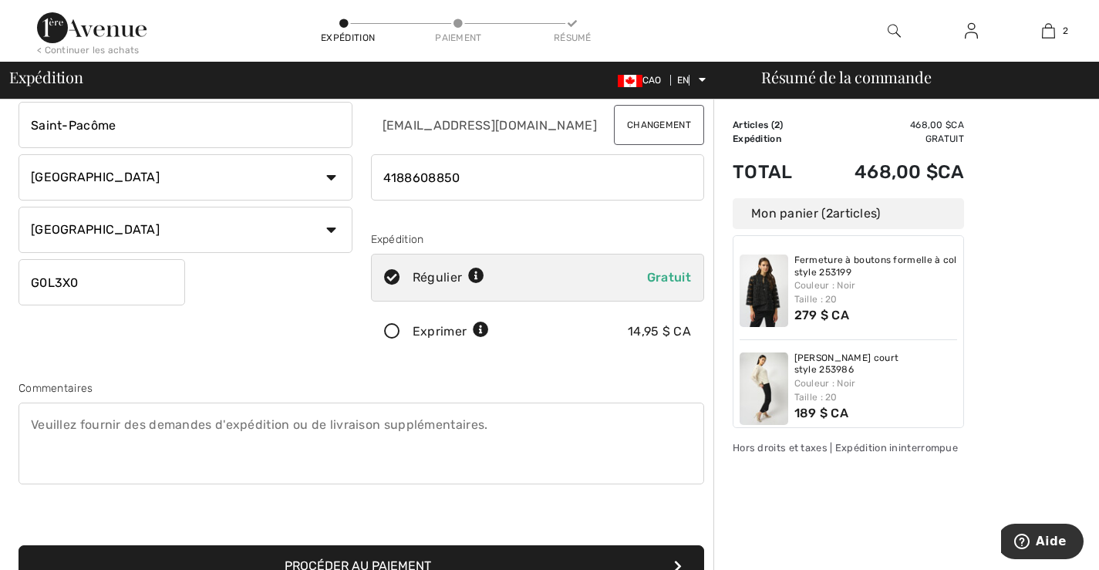
scroll to position [77, 0]
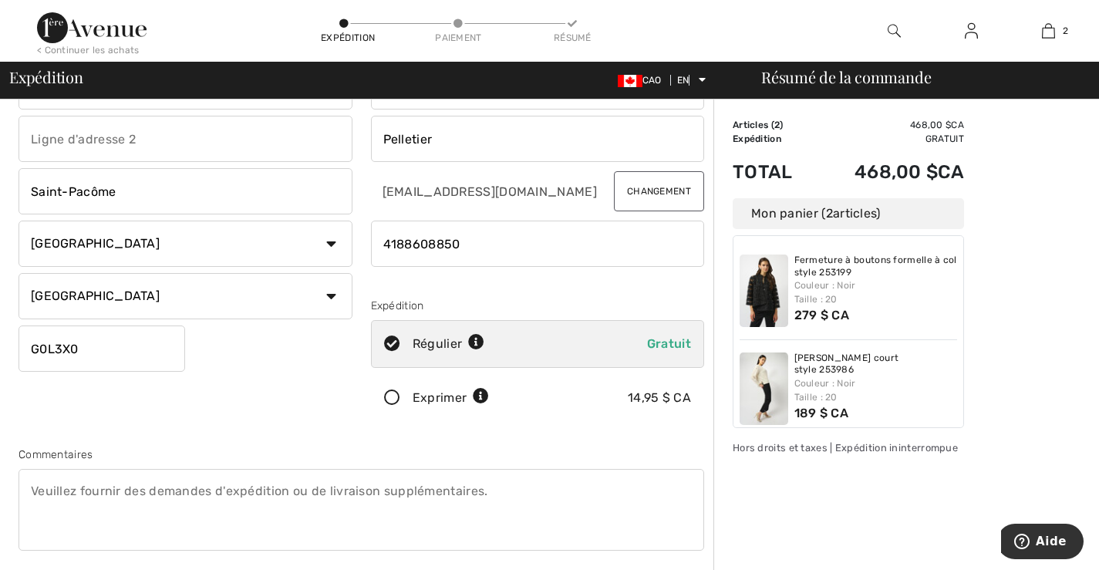
click at [402, 242] on input "phone" at bounding box center [538, 244] width 334 height 46
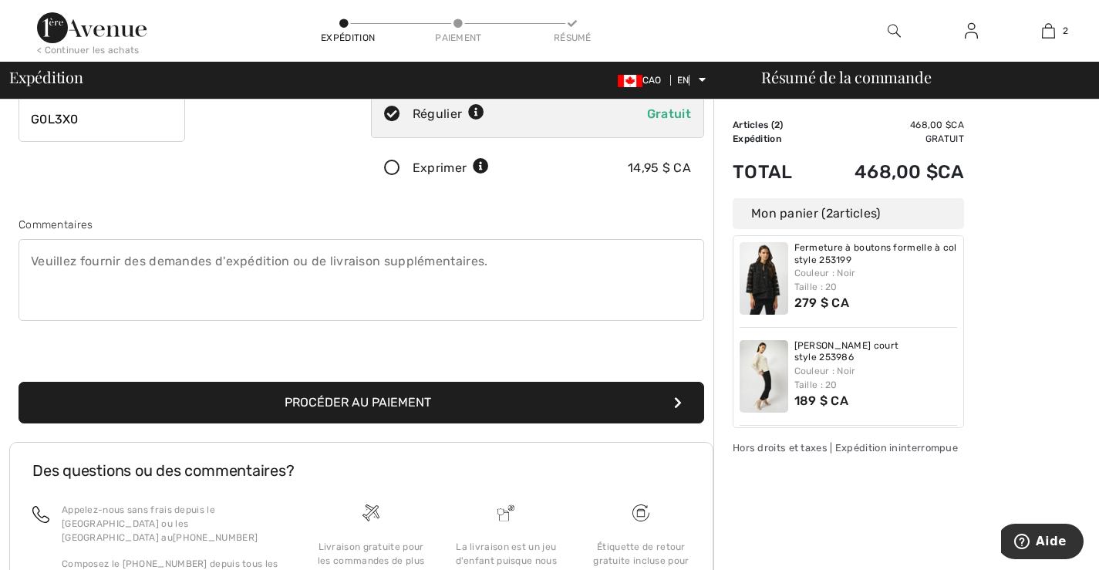
scroll to position [308, 0]
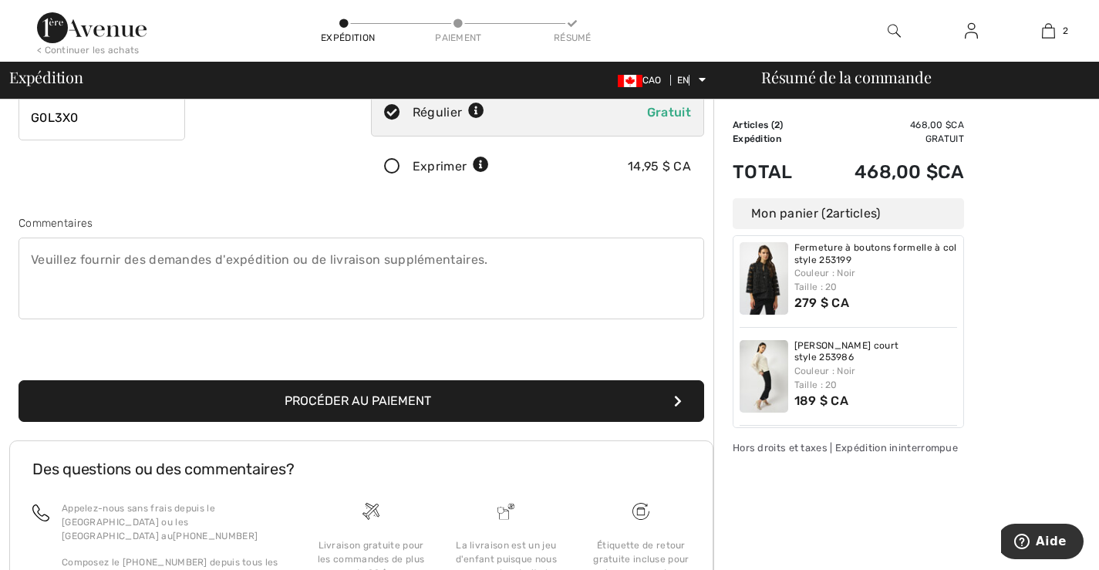
type input "4188608850"
click at [359, 405] on font "Procéder au paiement" at bounding box center [358, 400] width 146 height 15
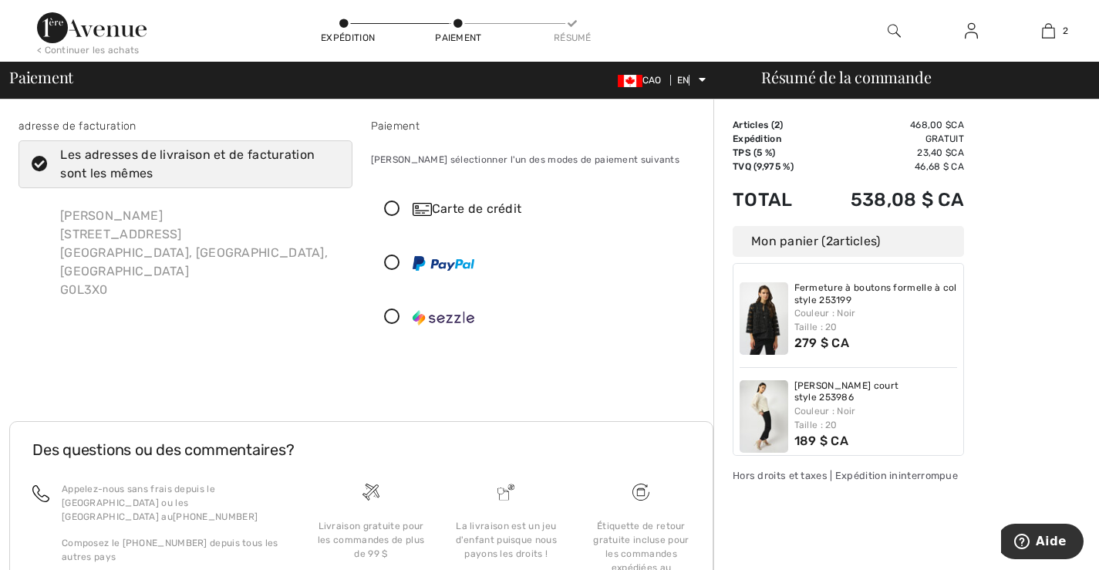
click at [392, 318] on icon at bounding box center [392, 317] width 41 height 16
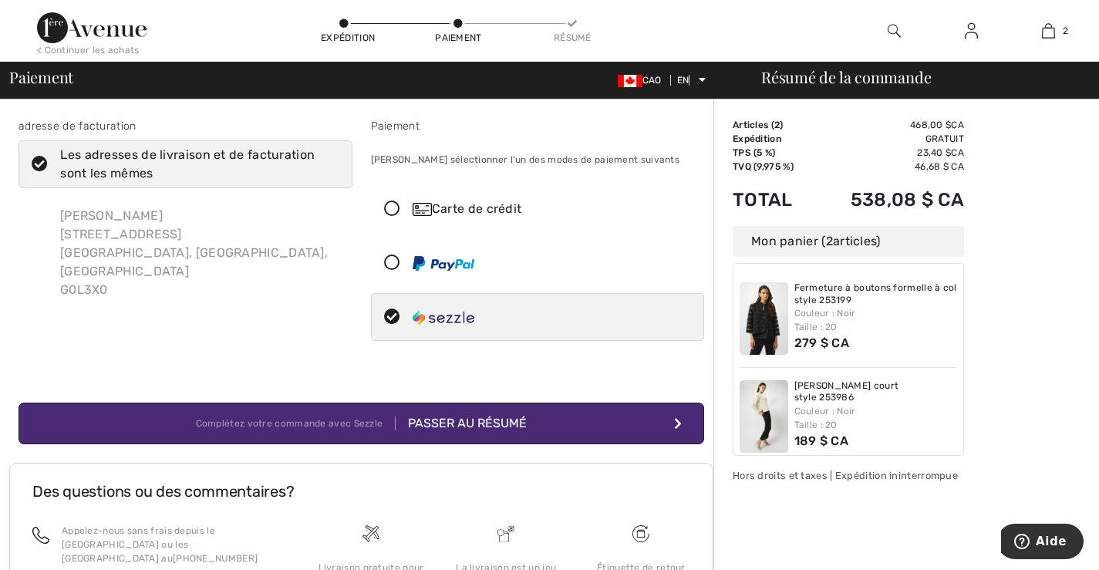
click at [42, 160] on icon at bounding box center [39, 165] width 41 height 16
click at [329, 160] on input "Les adresses de livraison et de facturation sont les mêmes" at bounding box center [334, 164] width 10 height 46
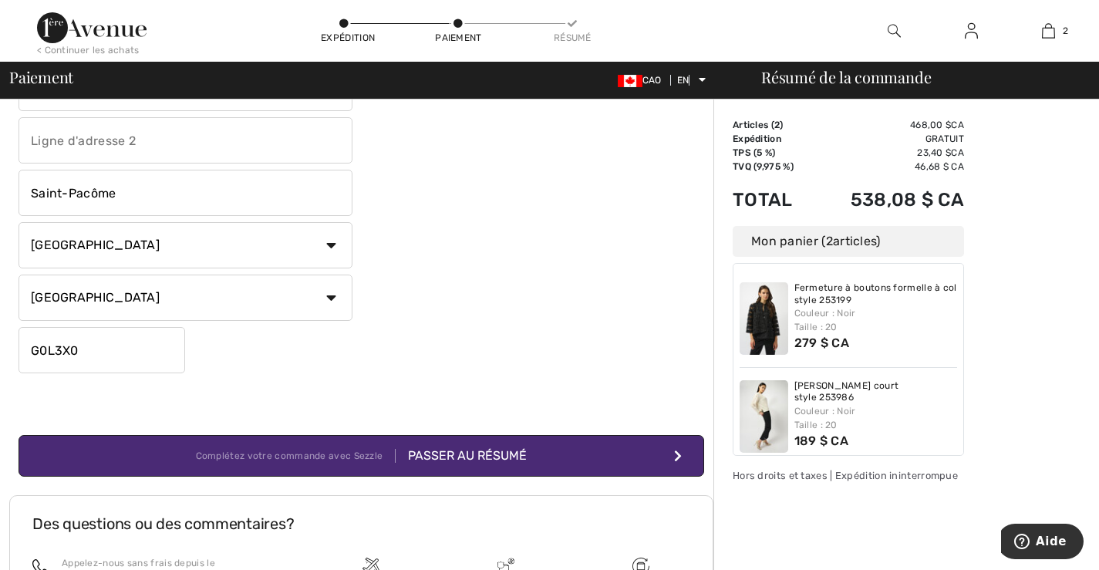
scroll to position [386, 0]
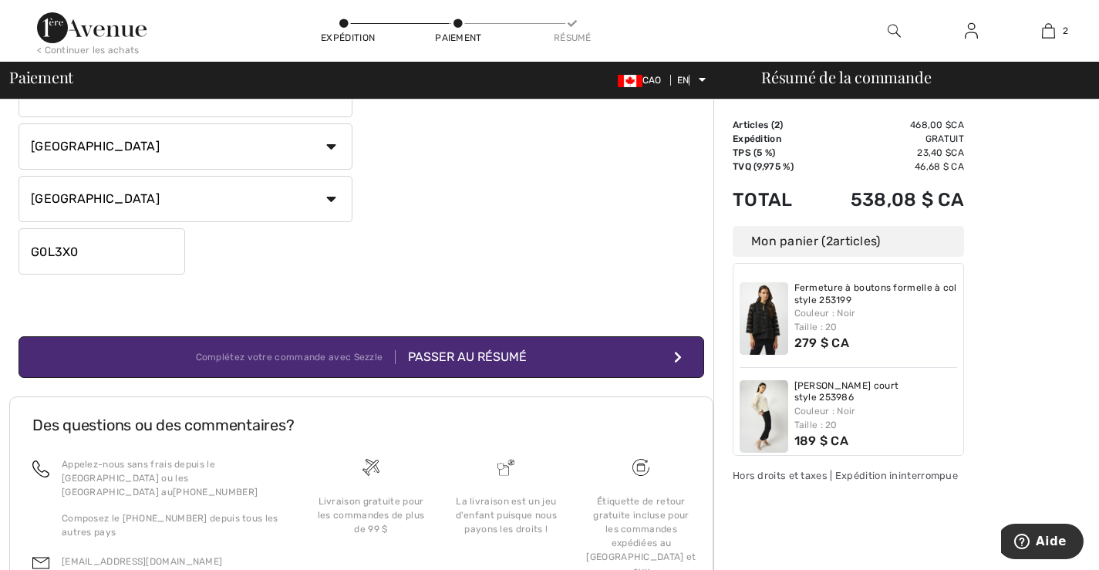
checkbox input "false"
click at [437, 349] on div "Passer au résumé" at bounding box center [461, 357] width 131 height 19
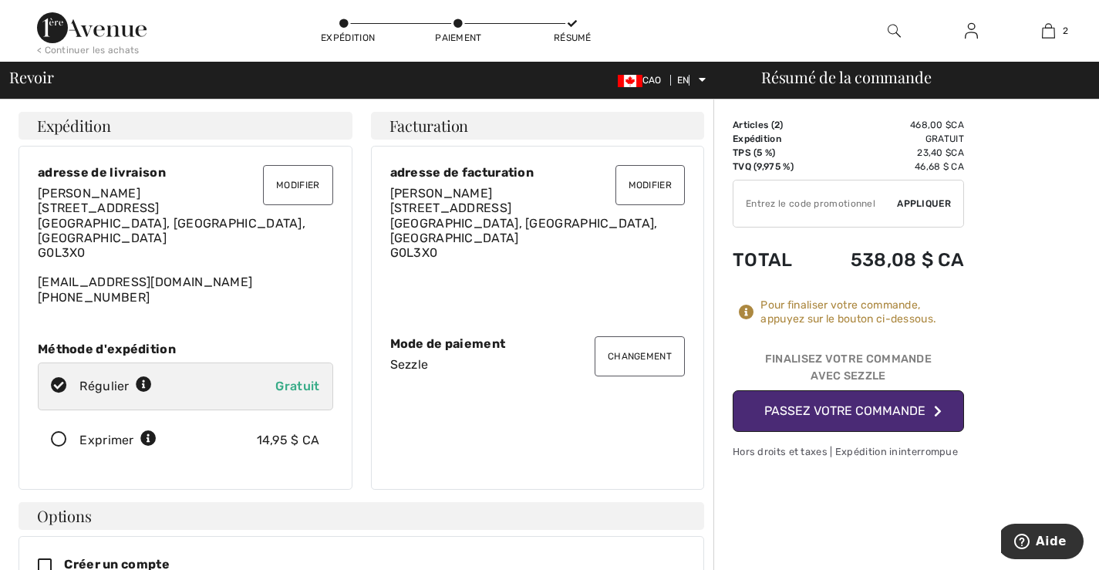
click at [638, 184] on font "Modifier" at bounding box center [649, 185] width 43 height 11
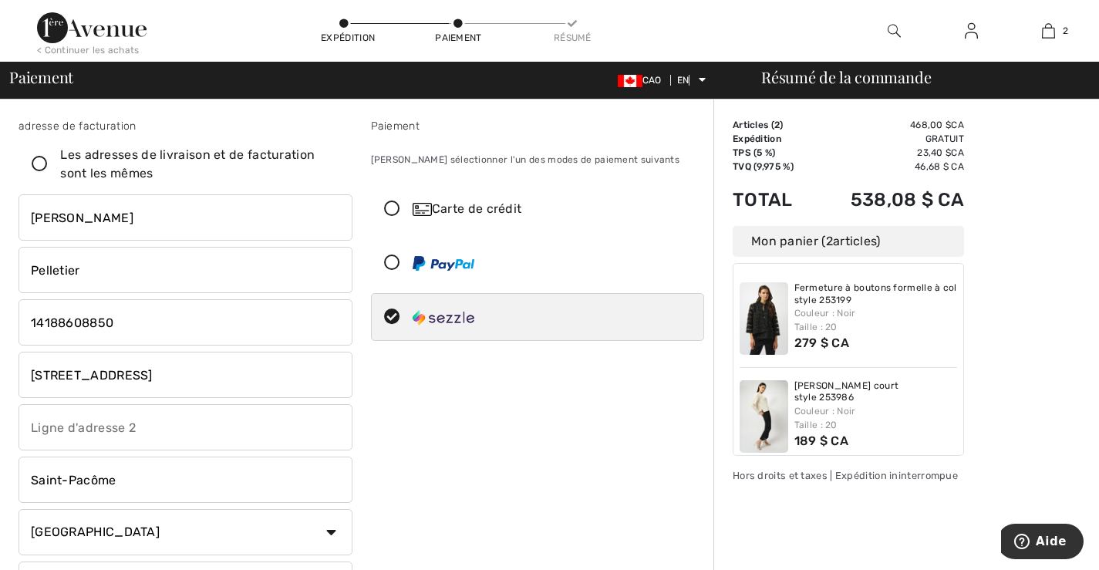
drag, startPoint x: 199, startPoint y: 381, endPoint x: 0, endPoint y: 371, distance: 199.2
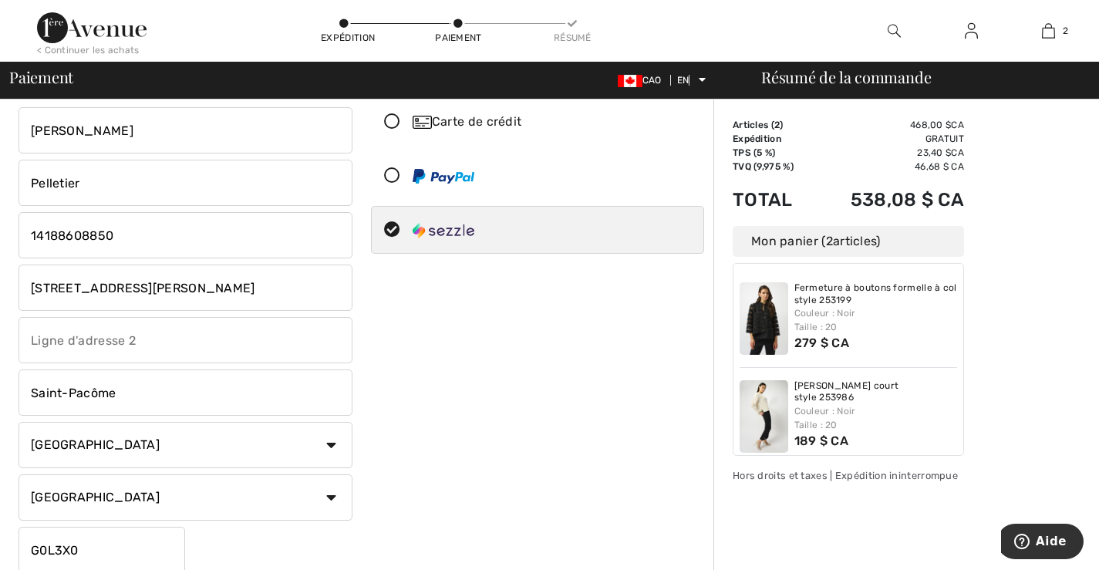
scroll to position [308, 0]
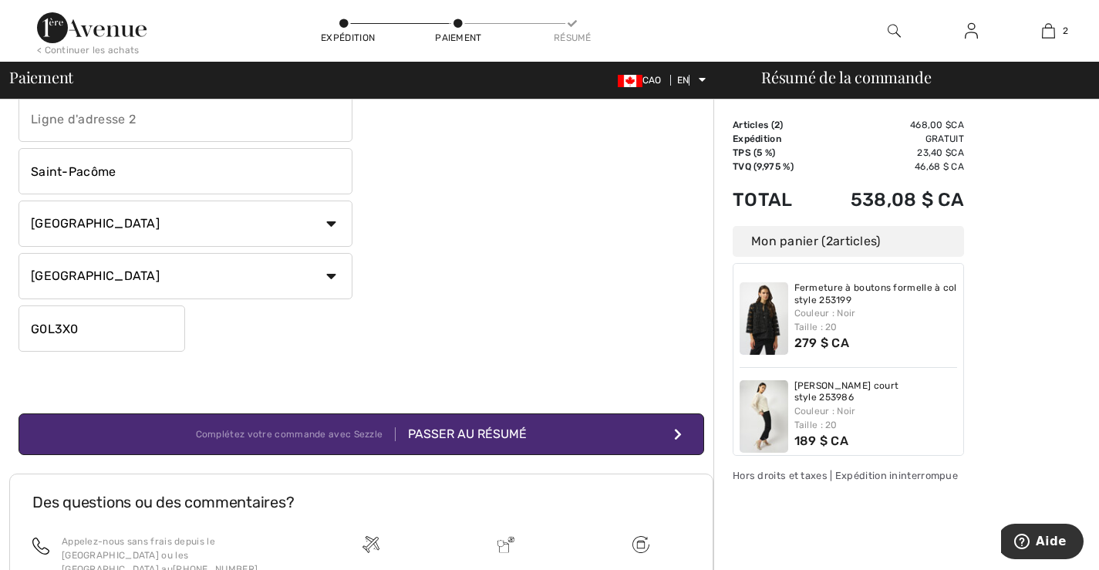
type input "22, rue C.-E.- Pelletier"
click at [538, 436] on button "Complétez votre commande avec Sezzle Passer au résumé" at bounding box center [361, 434] width 685 height 42
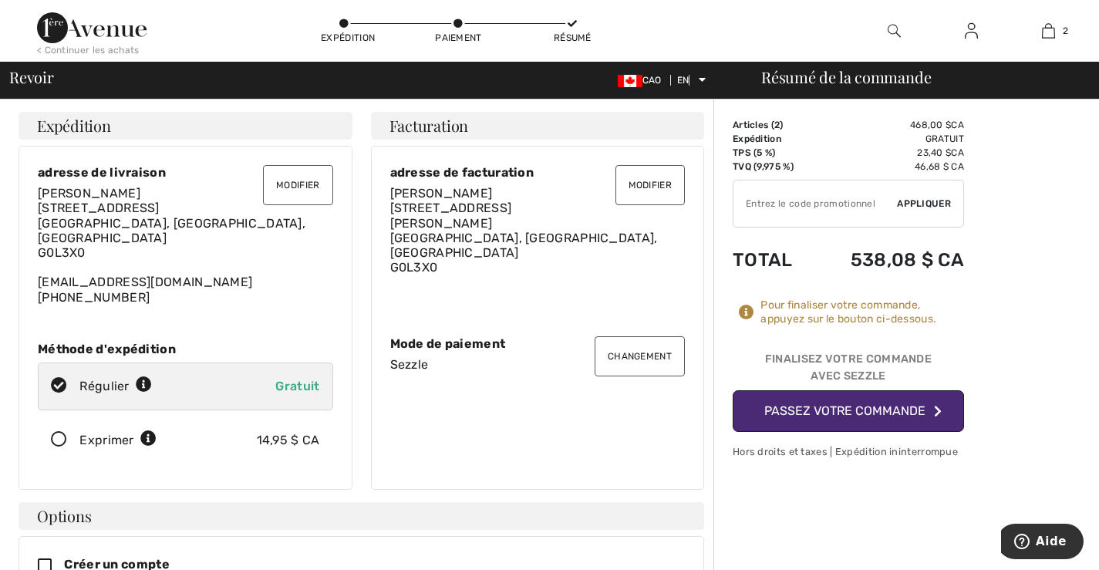
click at [801, 406] on font "Passez votre commande" at bounding box center [844, 410] width 161 height 15
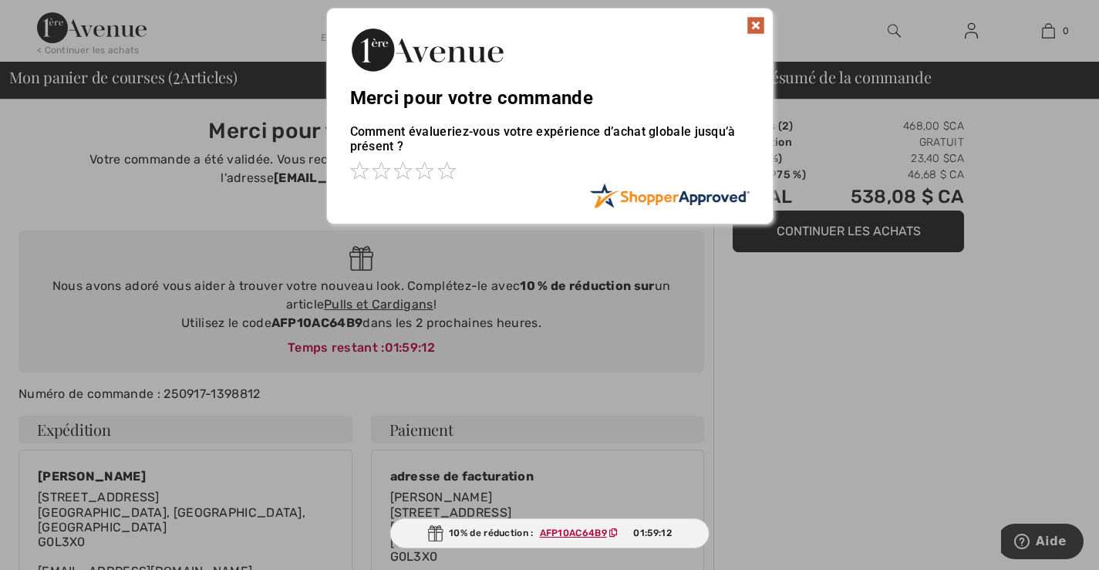
click at [755, 23] on img at bounding box center [755, 25] width 19 height 19
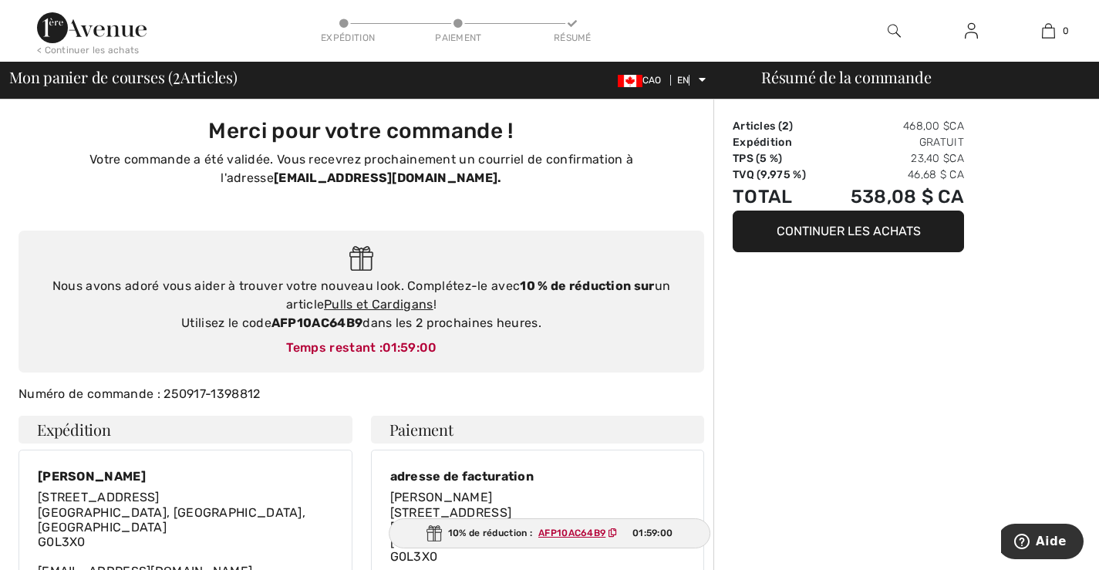
click at [823, 235] on font "Continuer les achats" at bounding box center [848, 231] width 144 height 15
